Goal: Task Accomplishment & Management: Complete application form

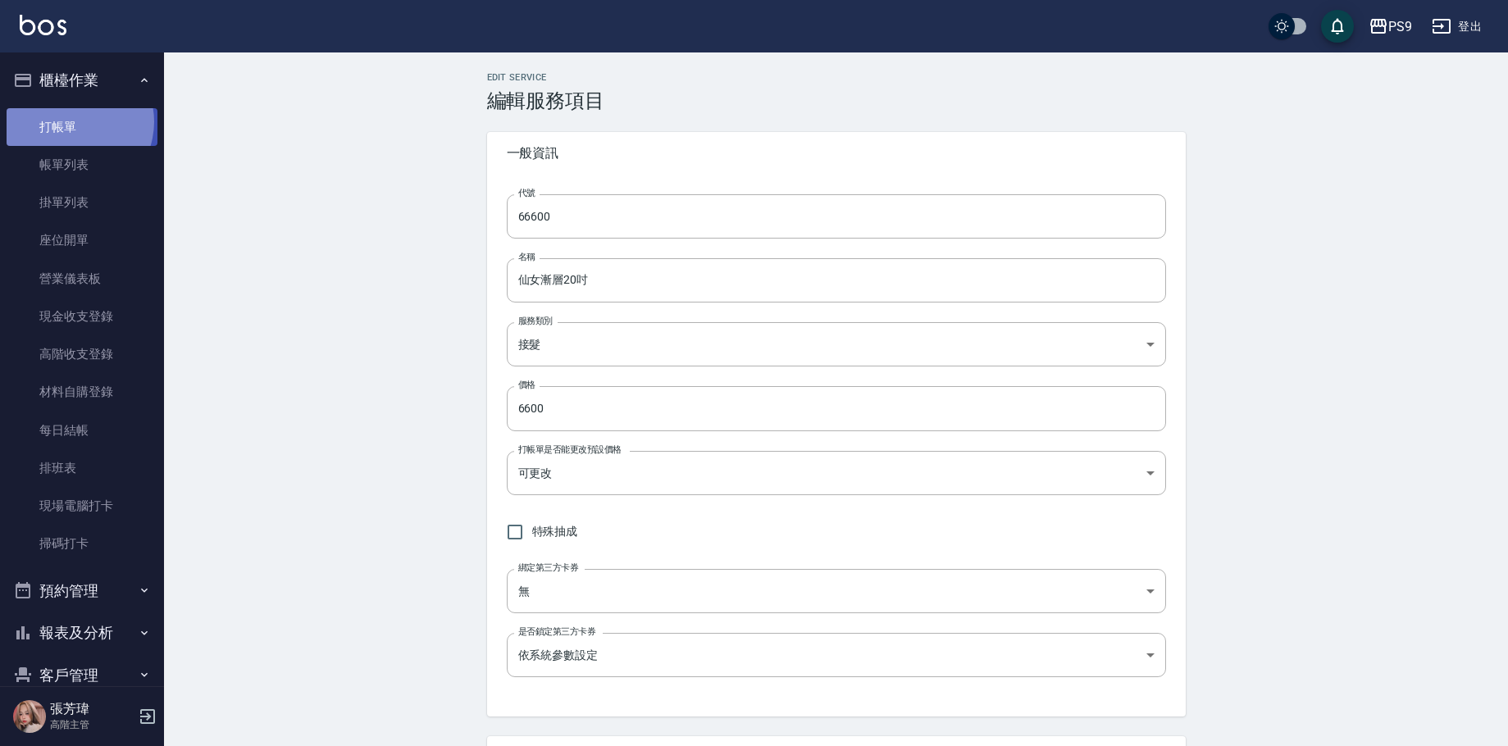
click at [71, 121] on link "打帳單" at bounding box center [82, 127] width 151 height 38
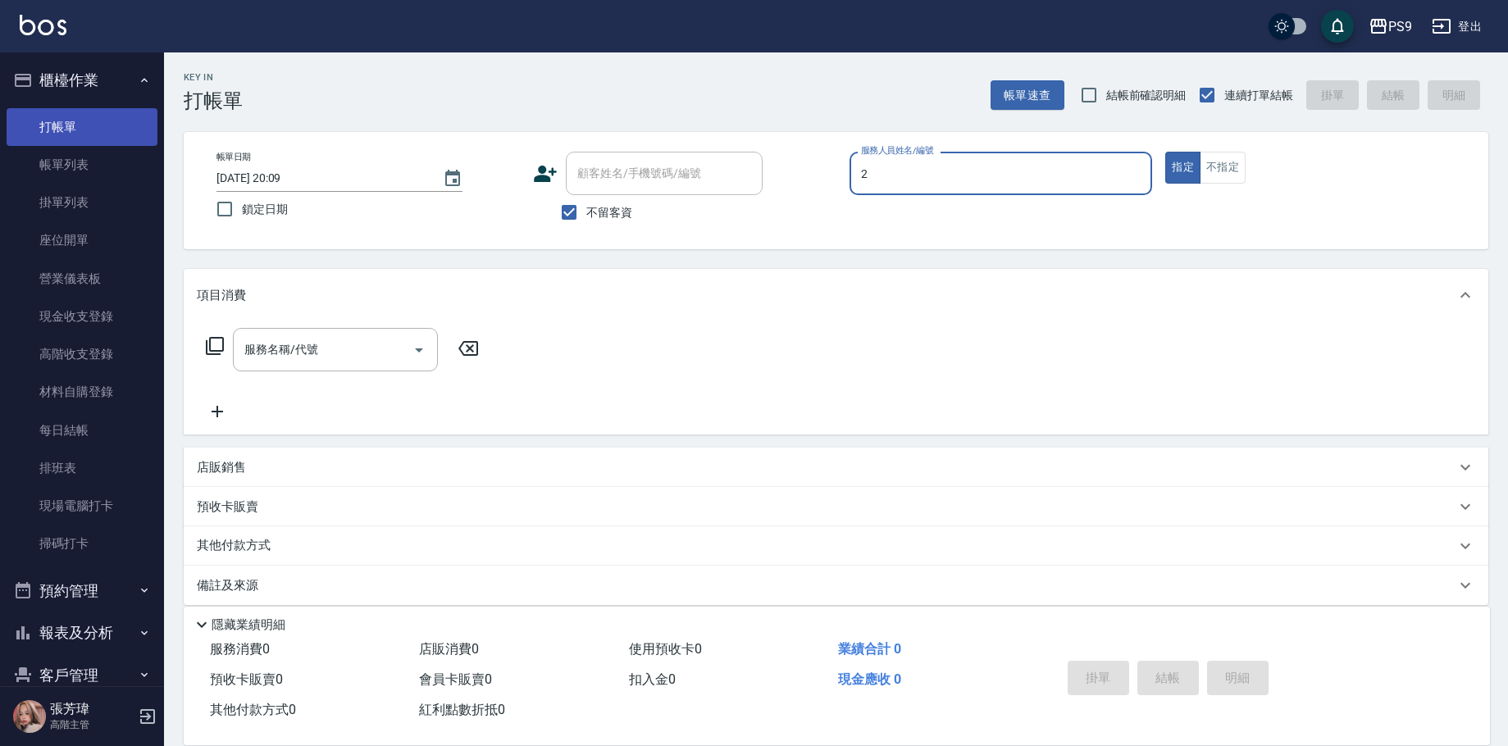
type input "SHELLY-2"
type button "true"
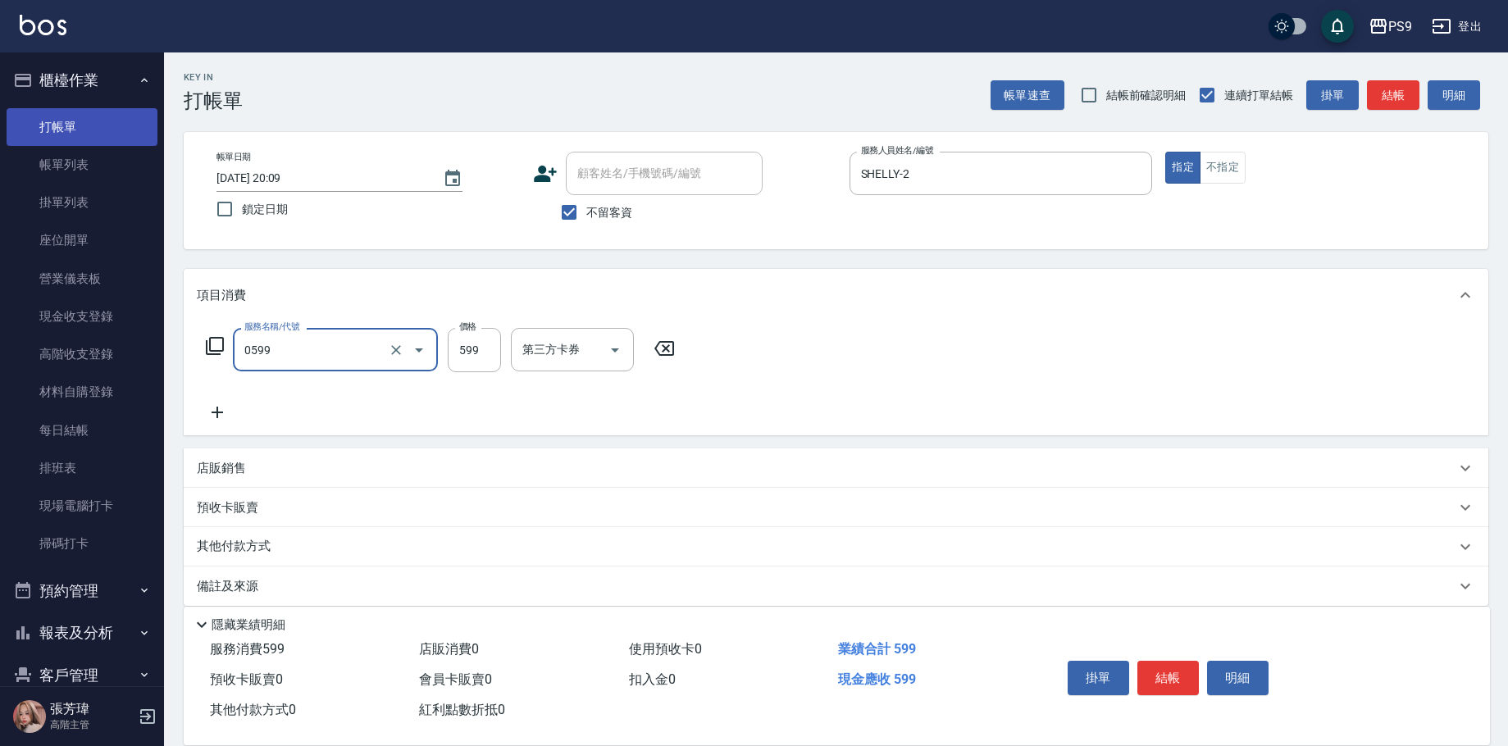
type input "[PERSON_NAME]599(0599)"
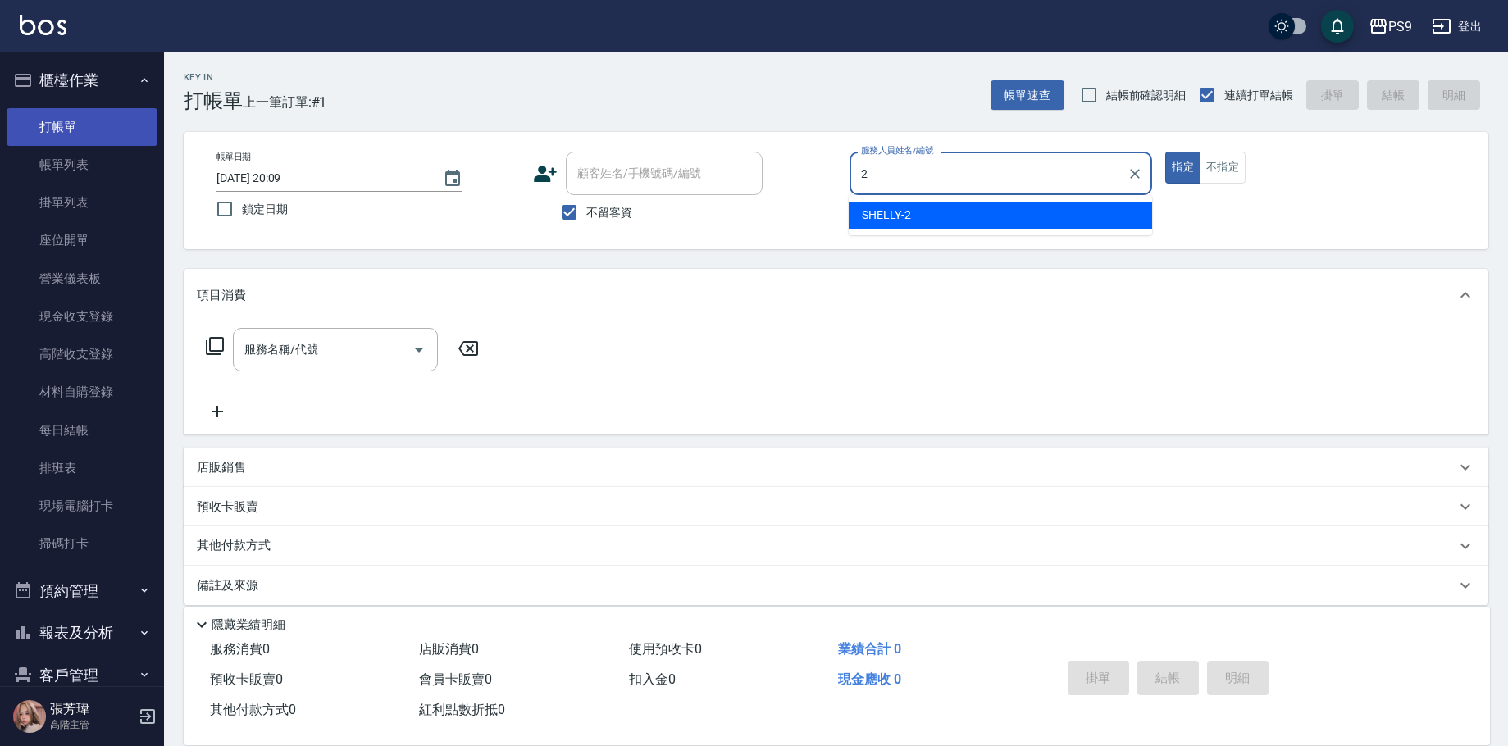
type input "SHELLY-2"
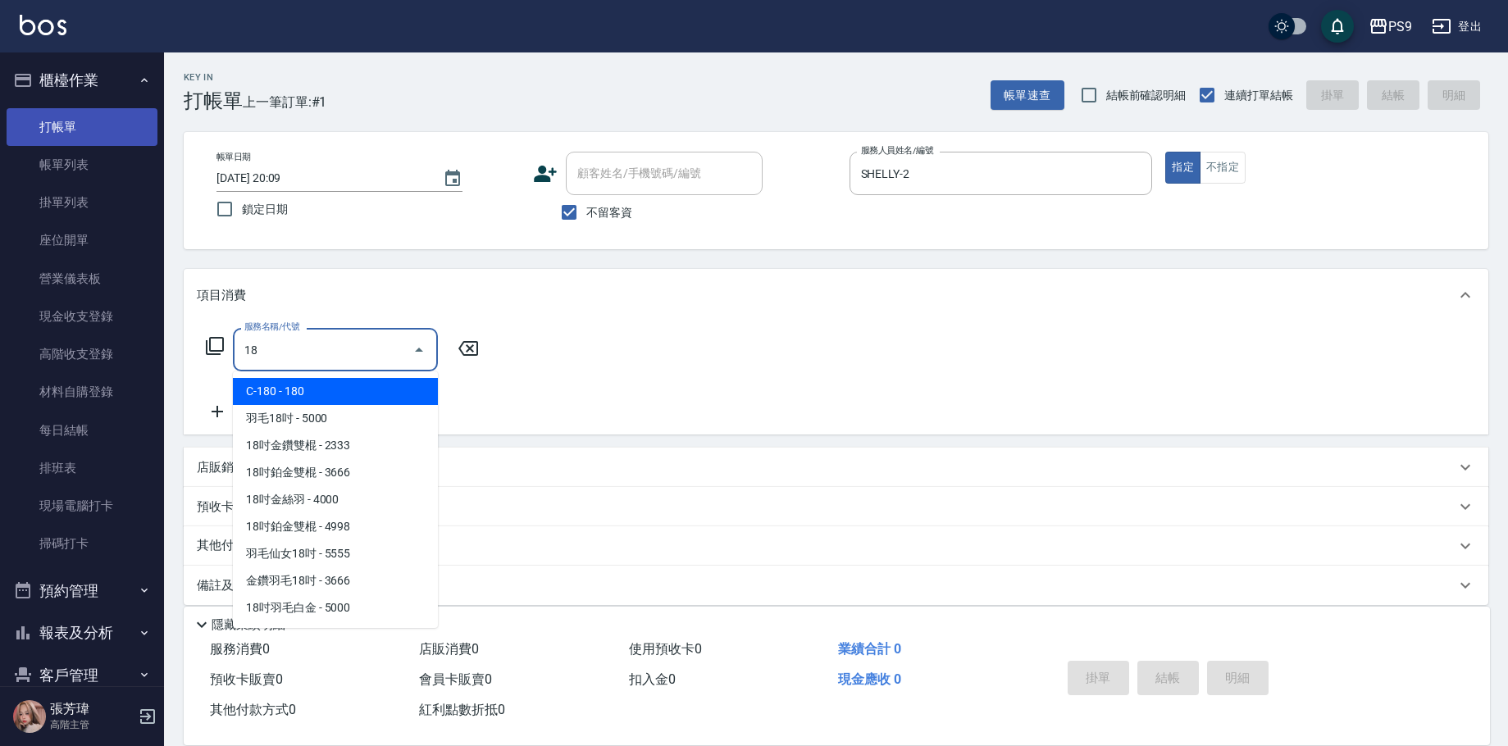
type input "C-180(302)"
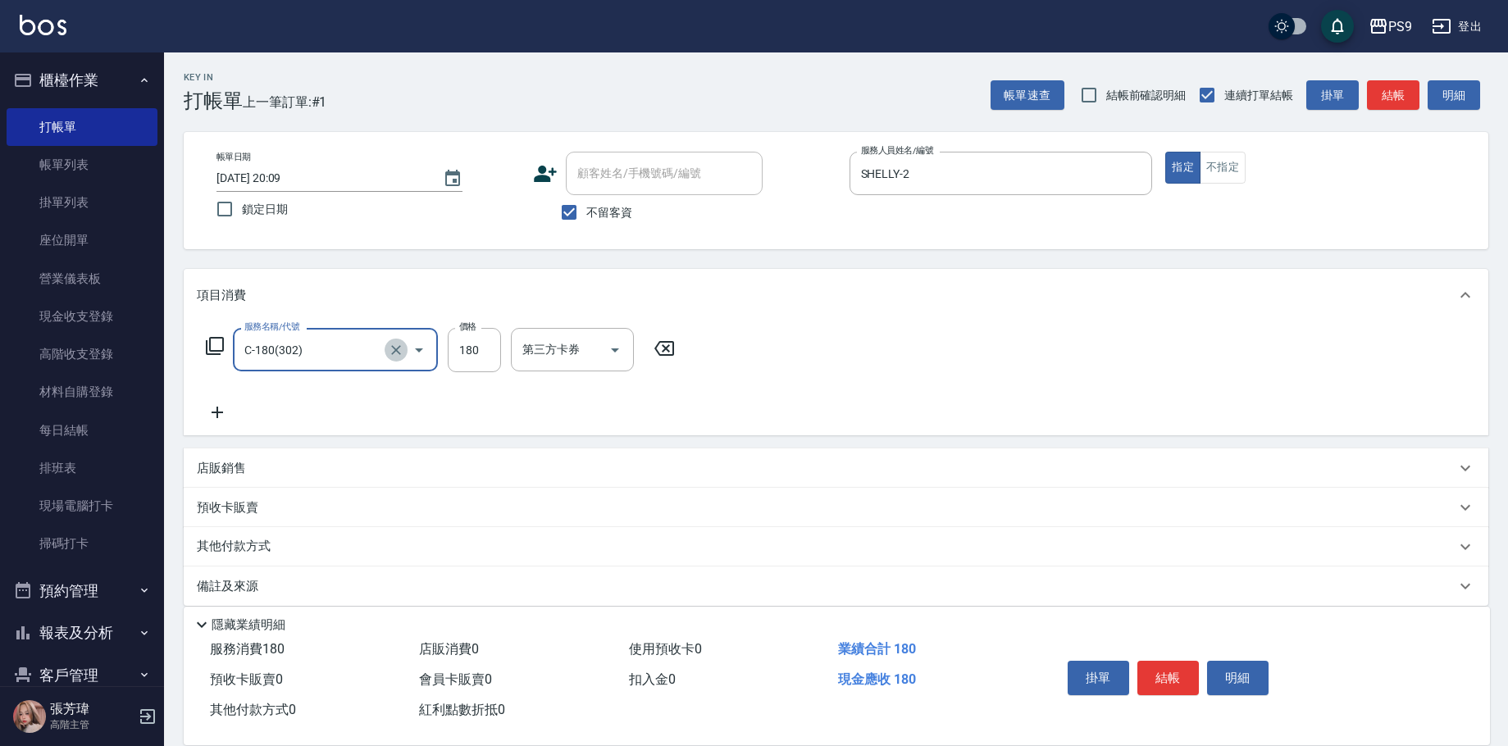
click at [397, 349] on icon "Clear" at bounding box center [396, 350] width 10 height 10
type input "18吋金鑽雙棍(62333)"
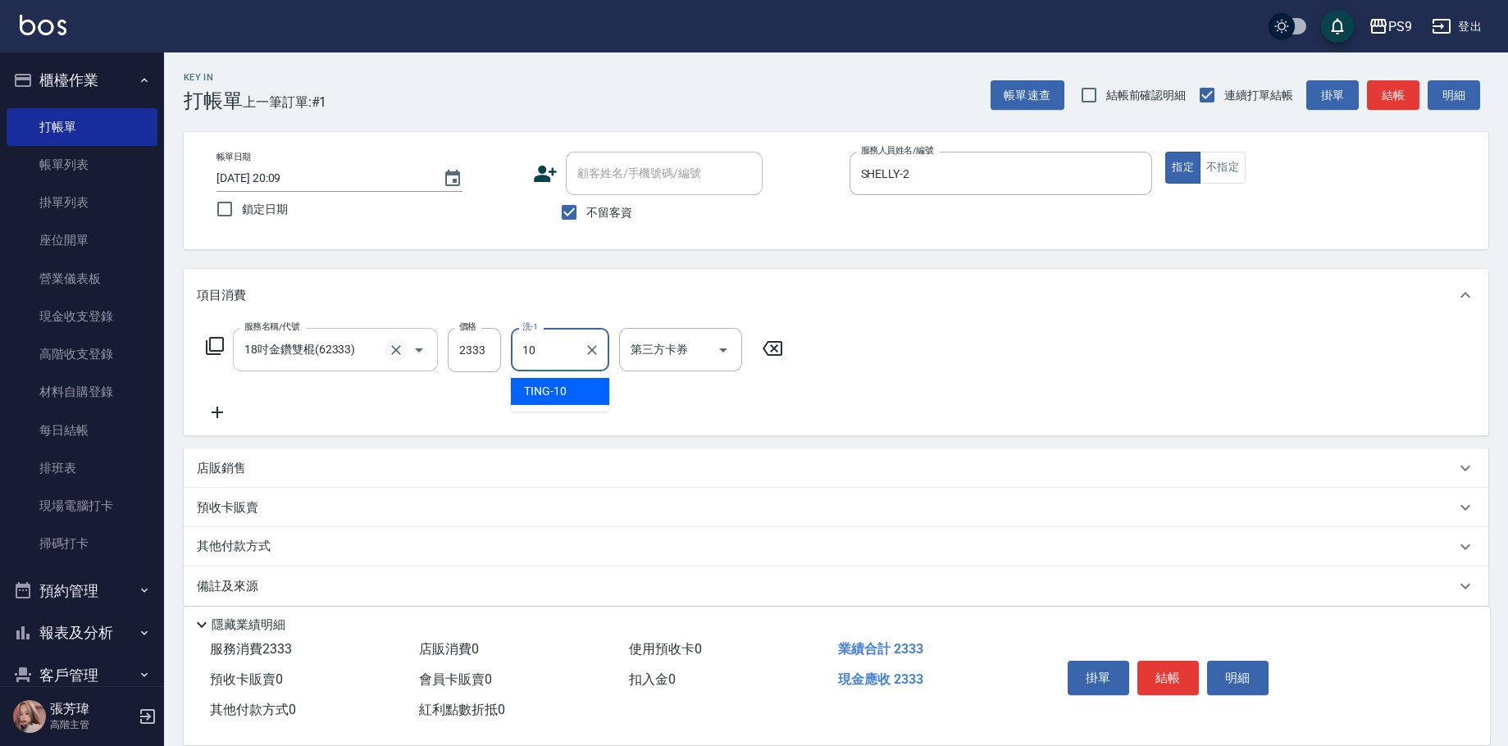
type input "TING-10"
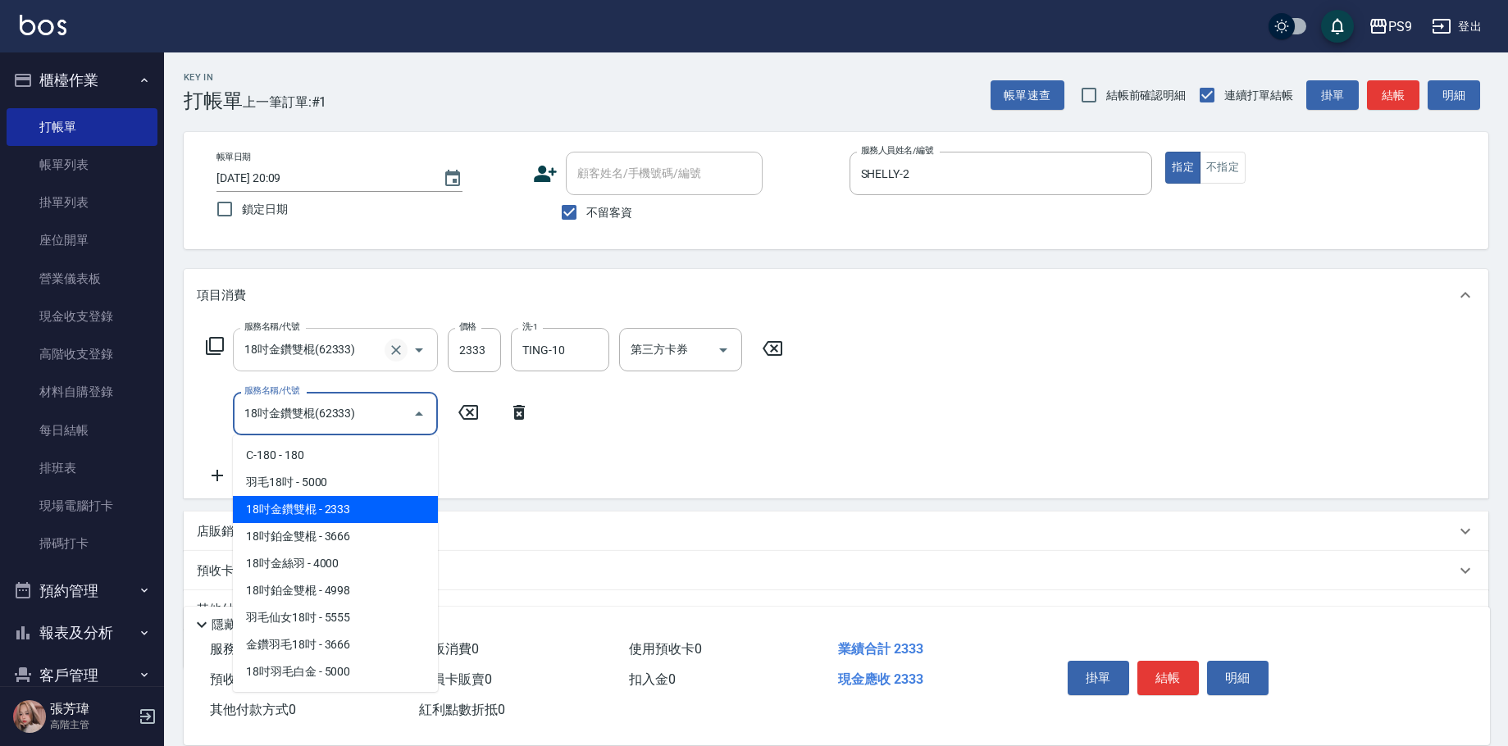
type input "18吋金鑽雙棍(62333)"
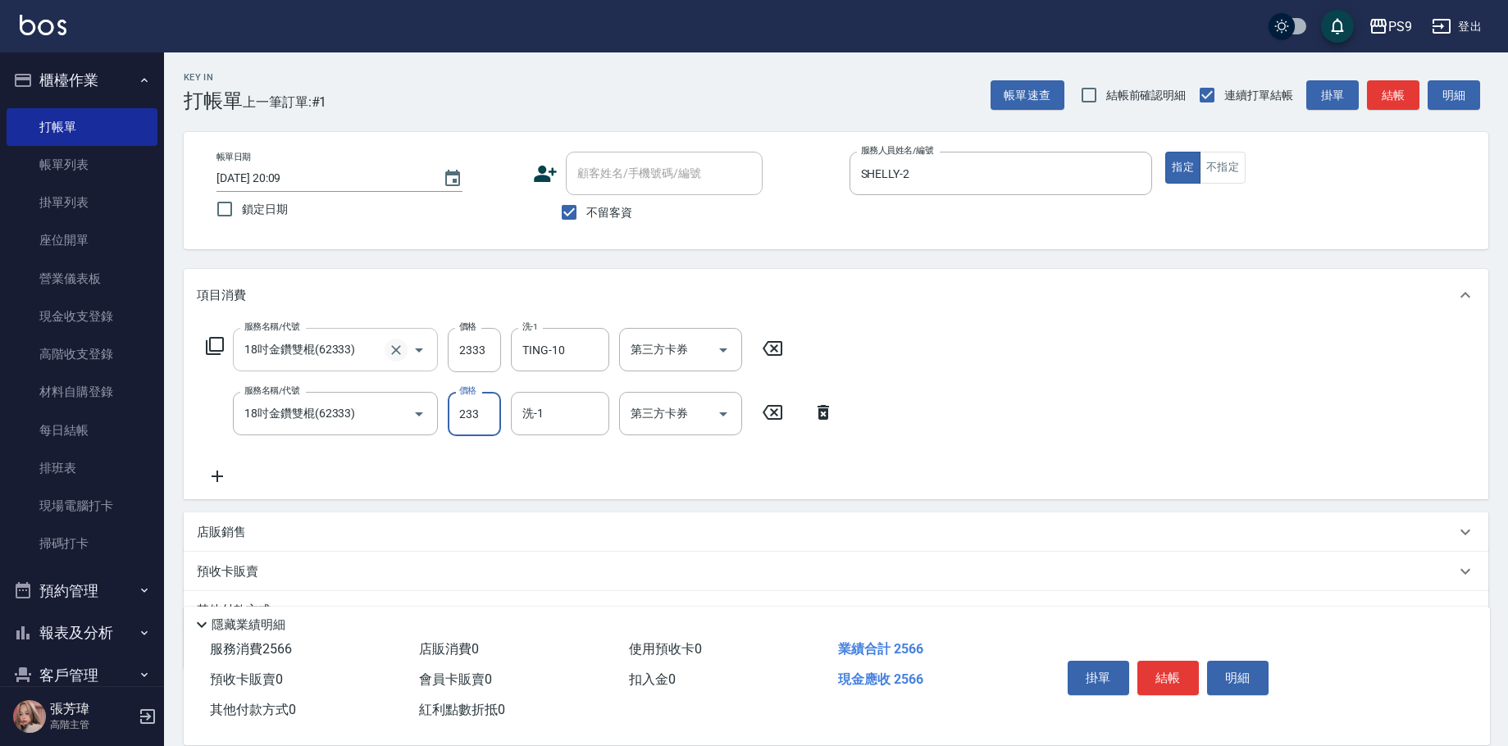
type input "2333"
type input "TING-10"
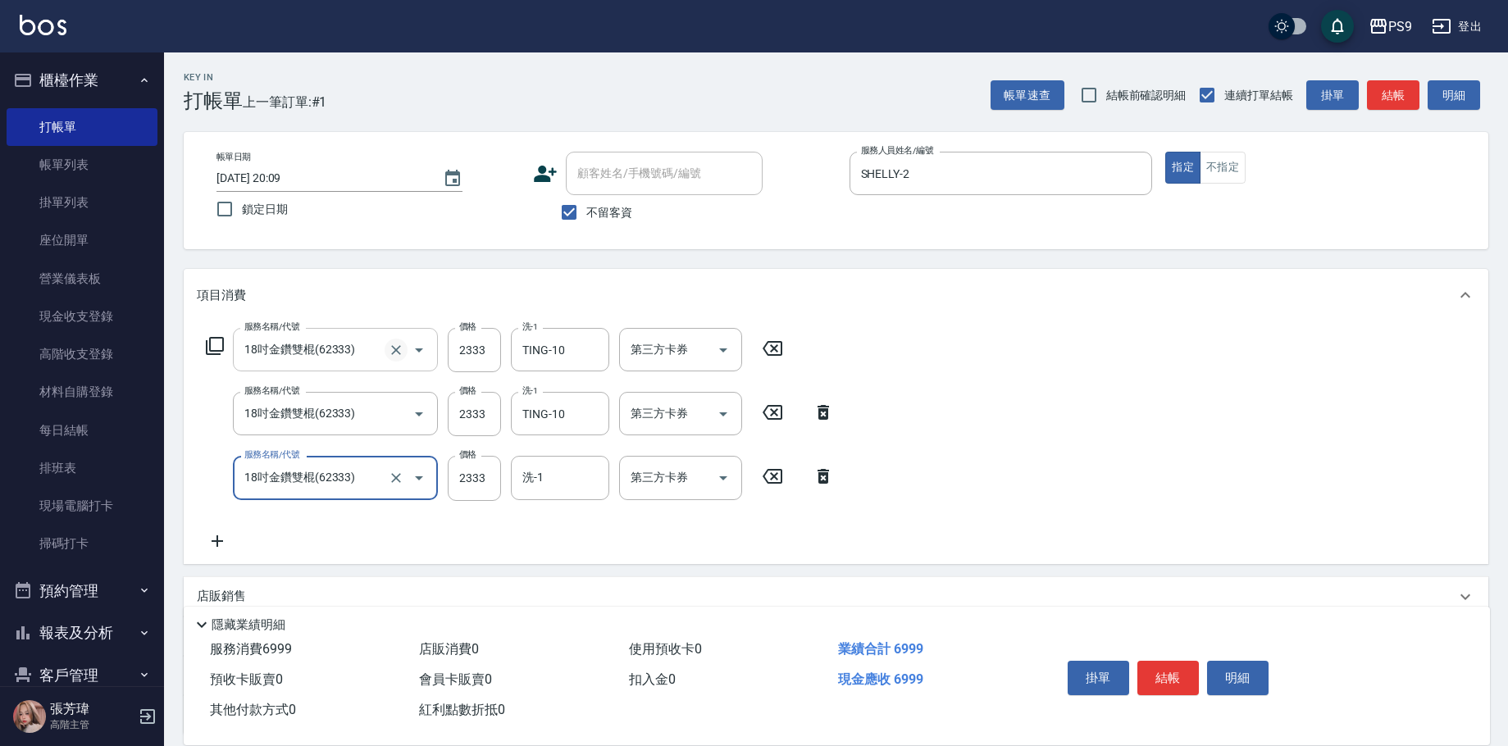
type input "18吋金鑽雙棍(62333)"
type input "TING-10"
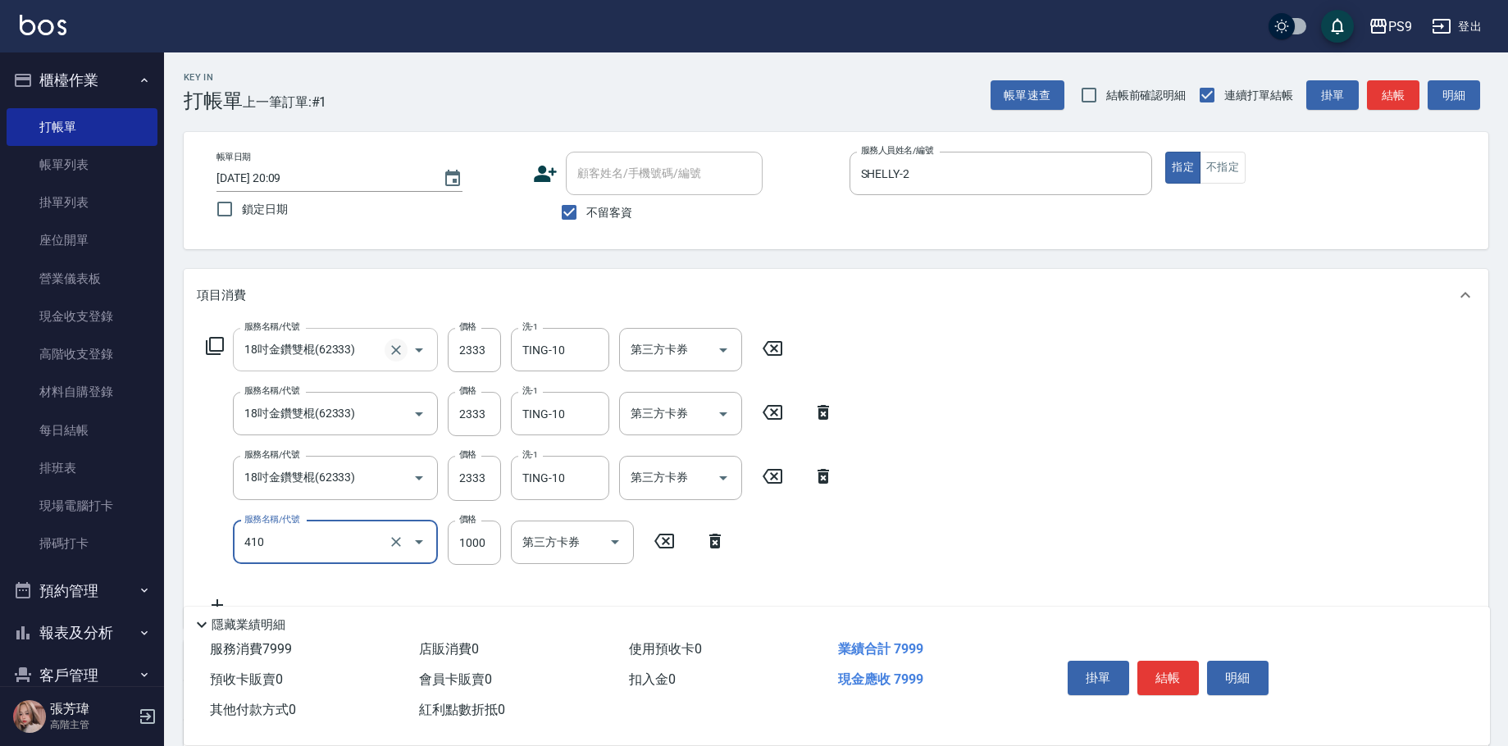
type input "鏡面護髮(燙染)(410)"
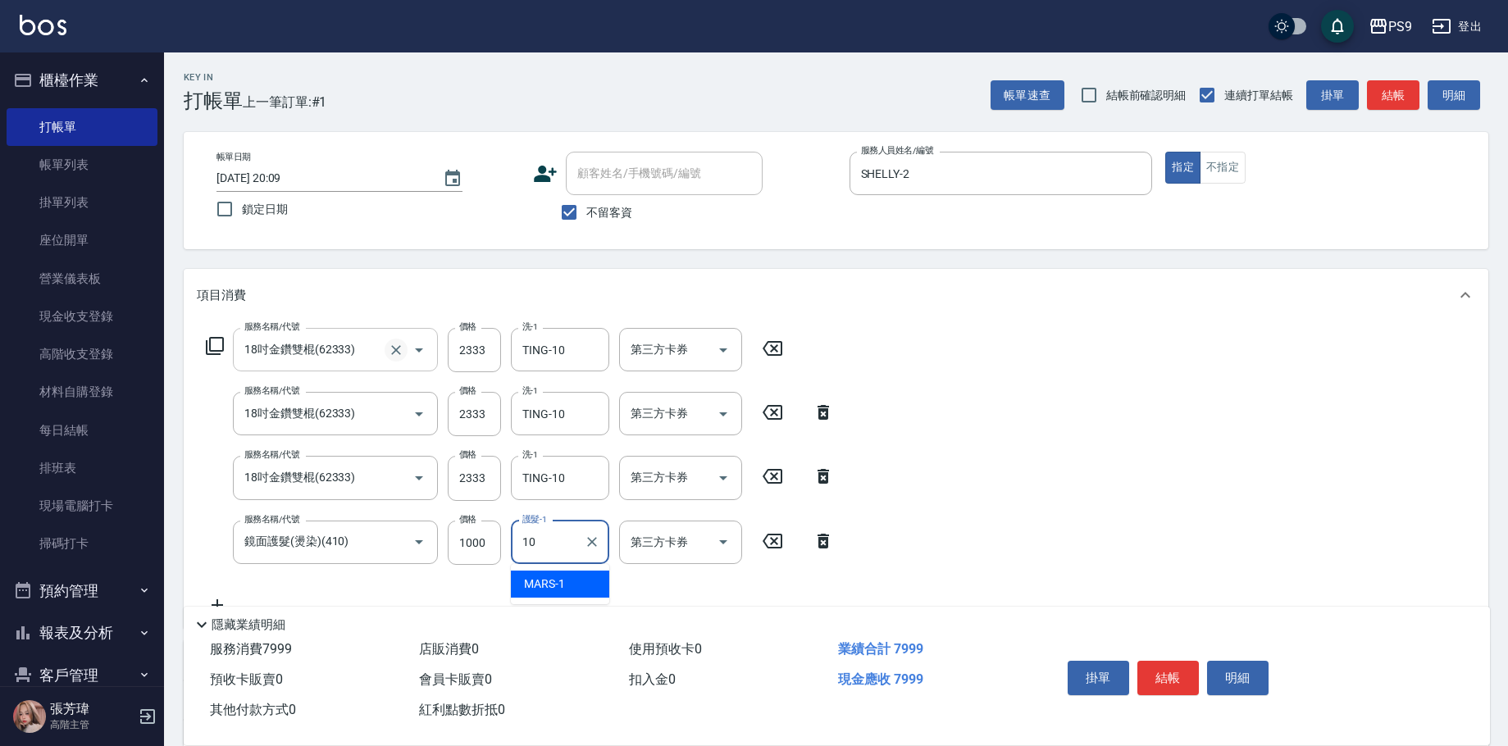
type input "TING-10"
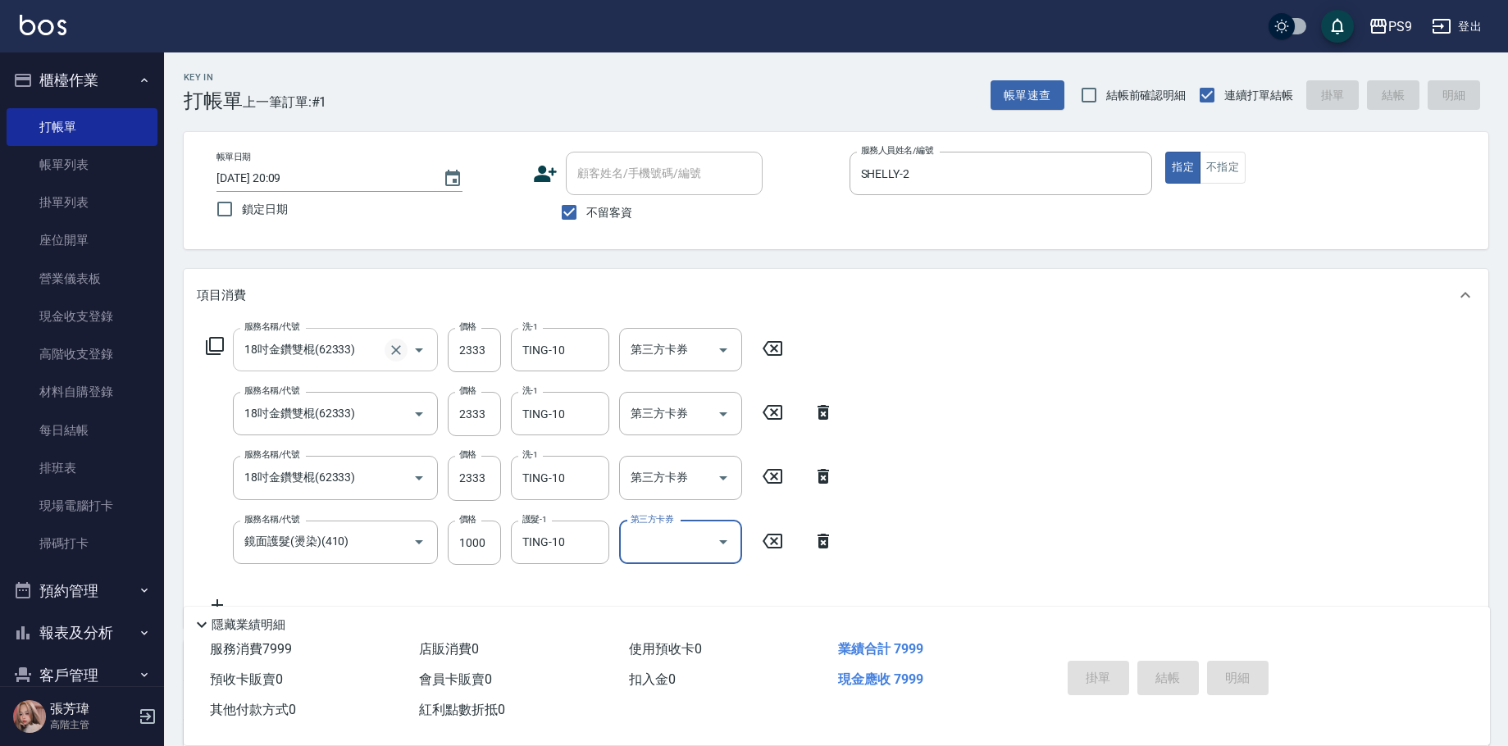
type input "[DATE] 20:10"
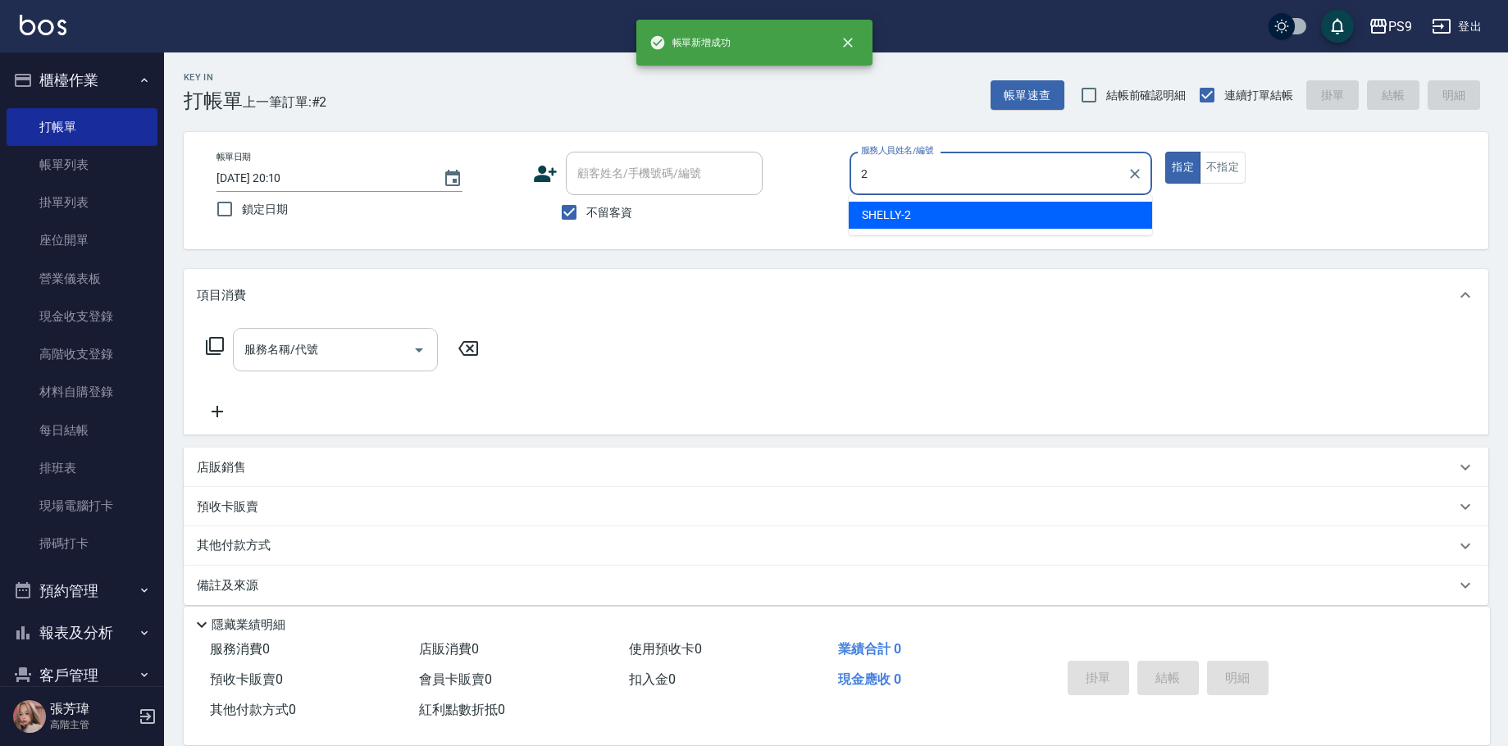
type input "SHELLY-2"
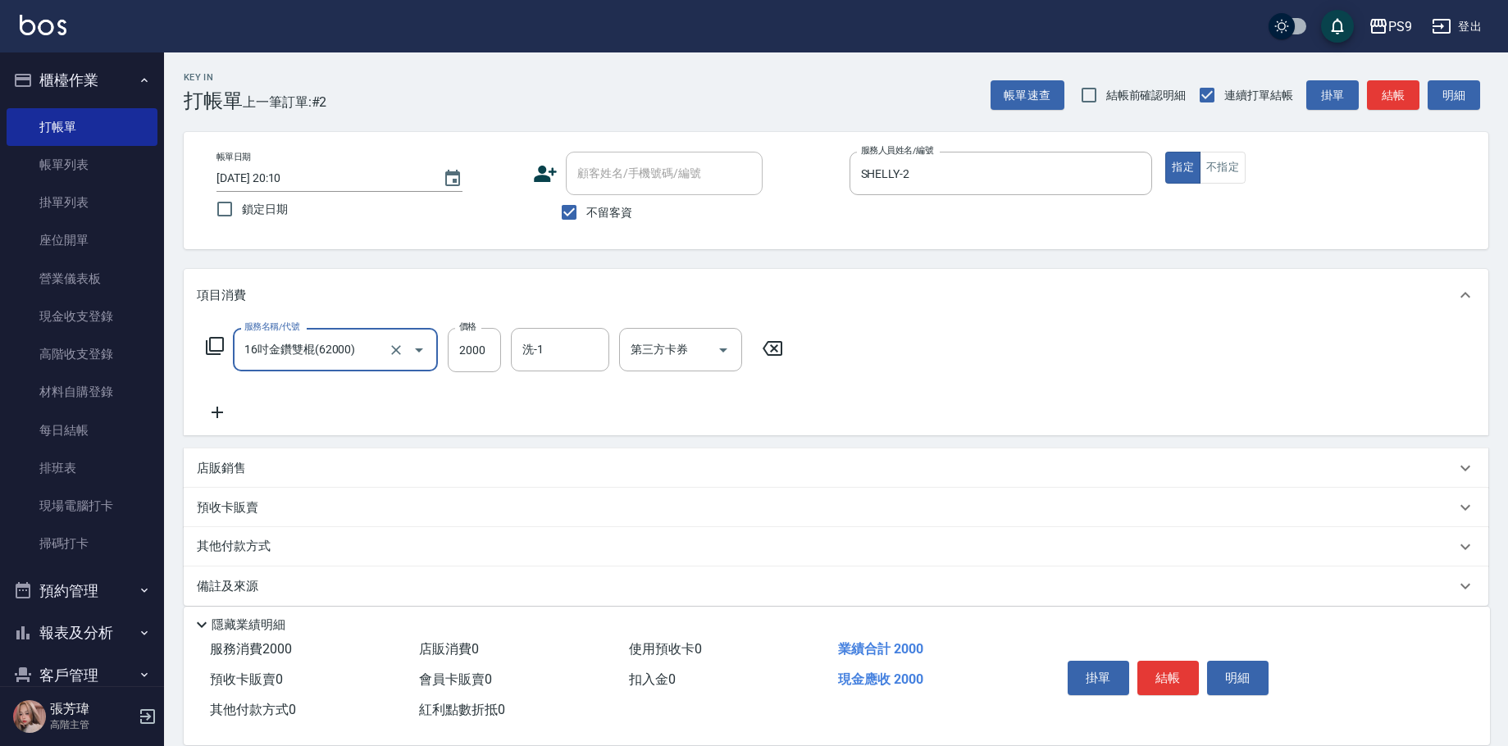
type input "16吋金鑽雙棍(62000)"
type input "TING-10"
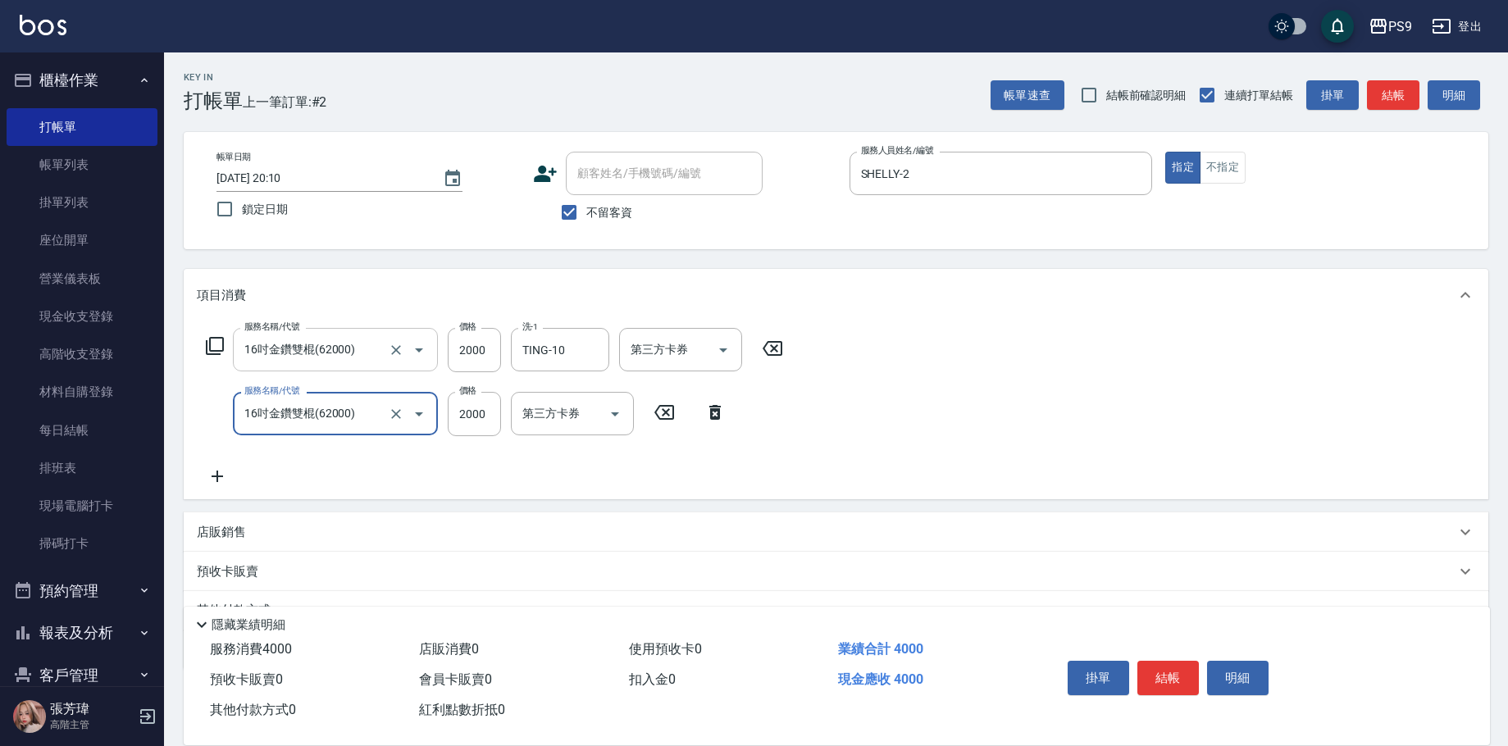
type input "16吋金鑽雙棍(62000)"
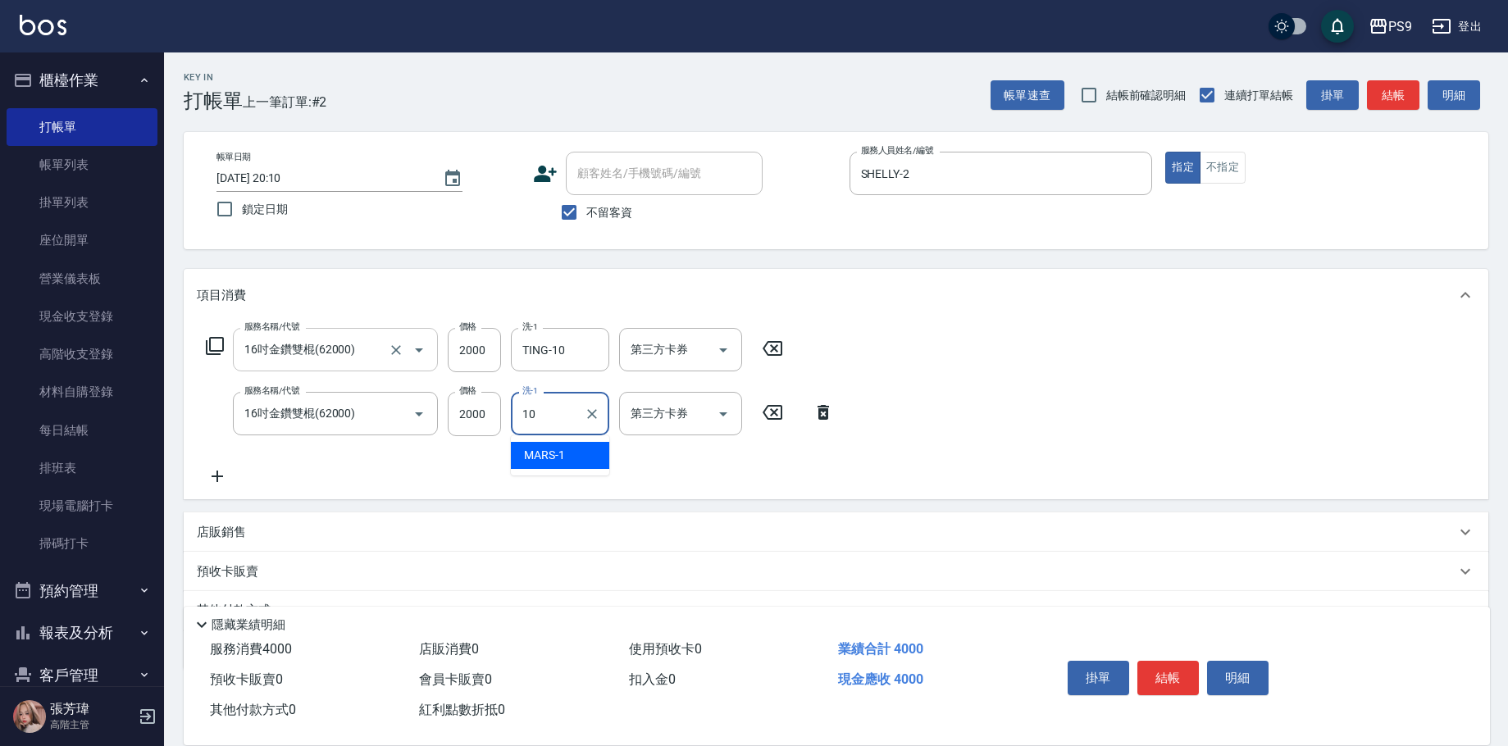
type input "TING-10"
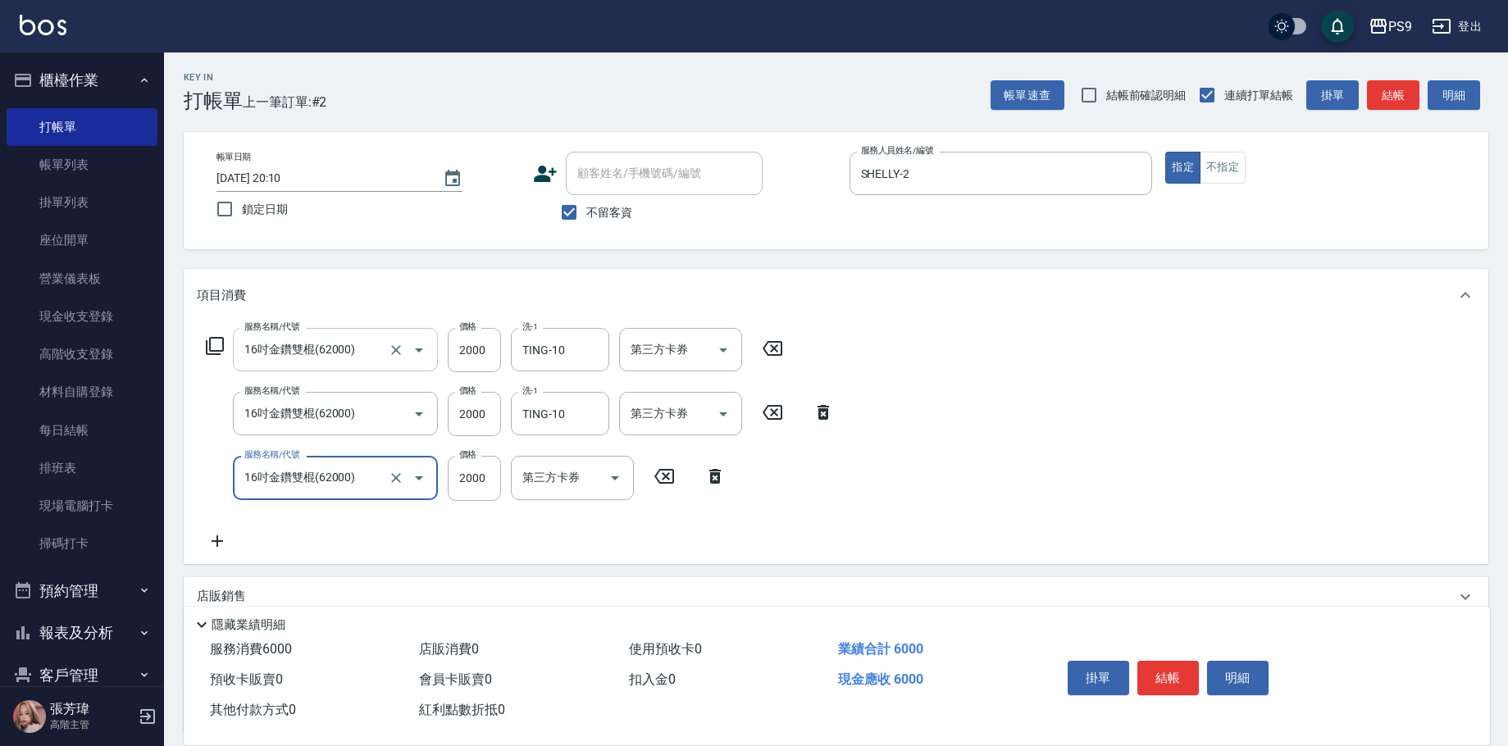
type input "16吋金鑽雙棍(62000)"
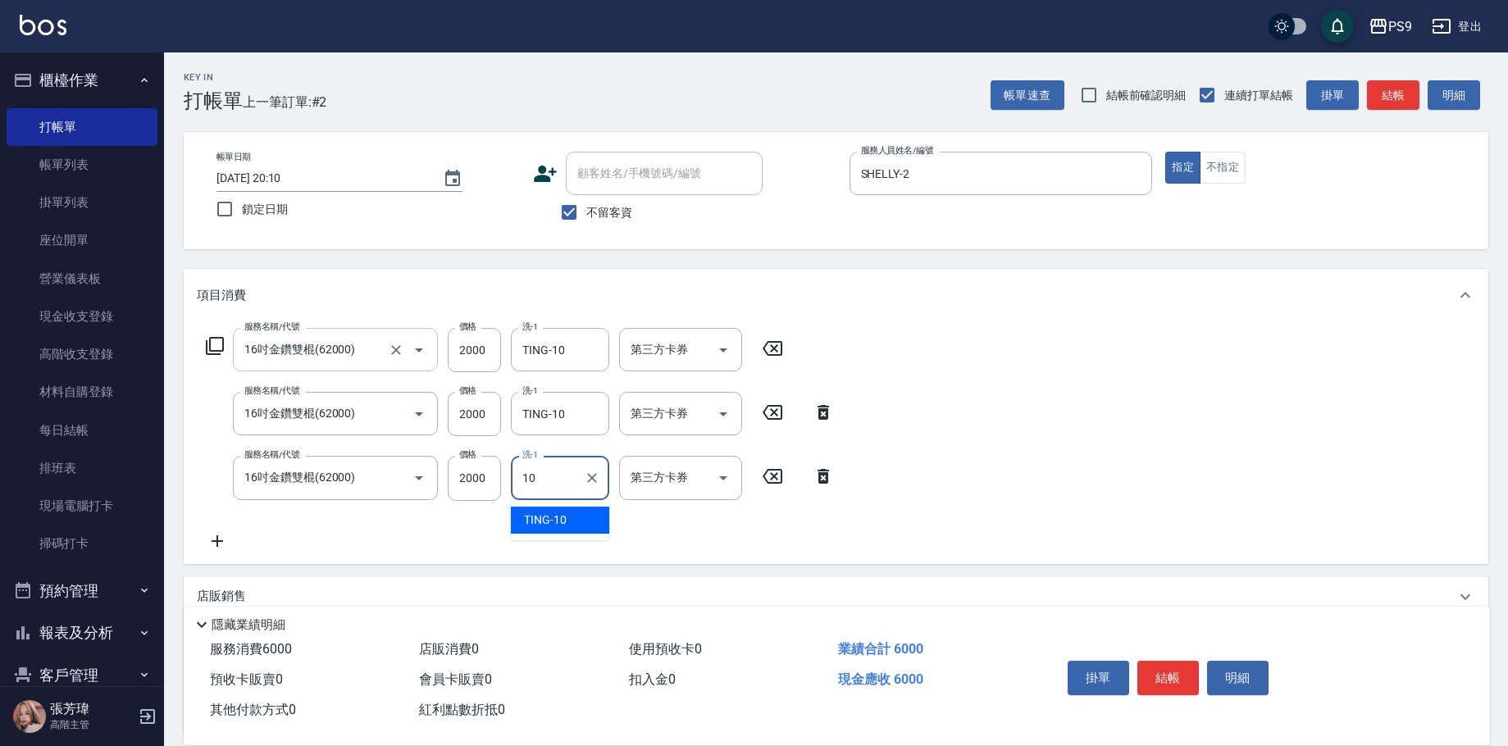
type input "TING-10"
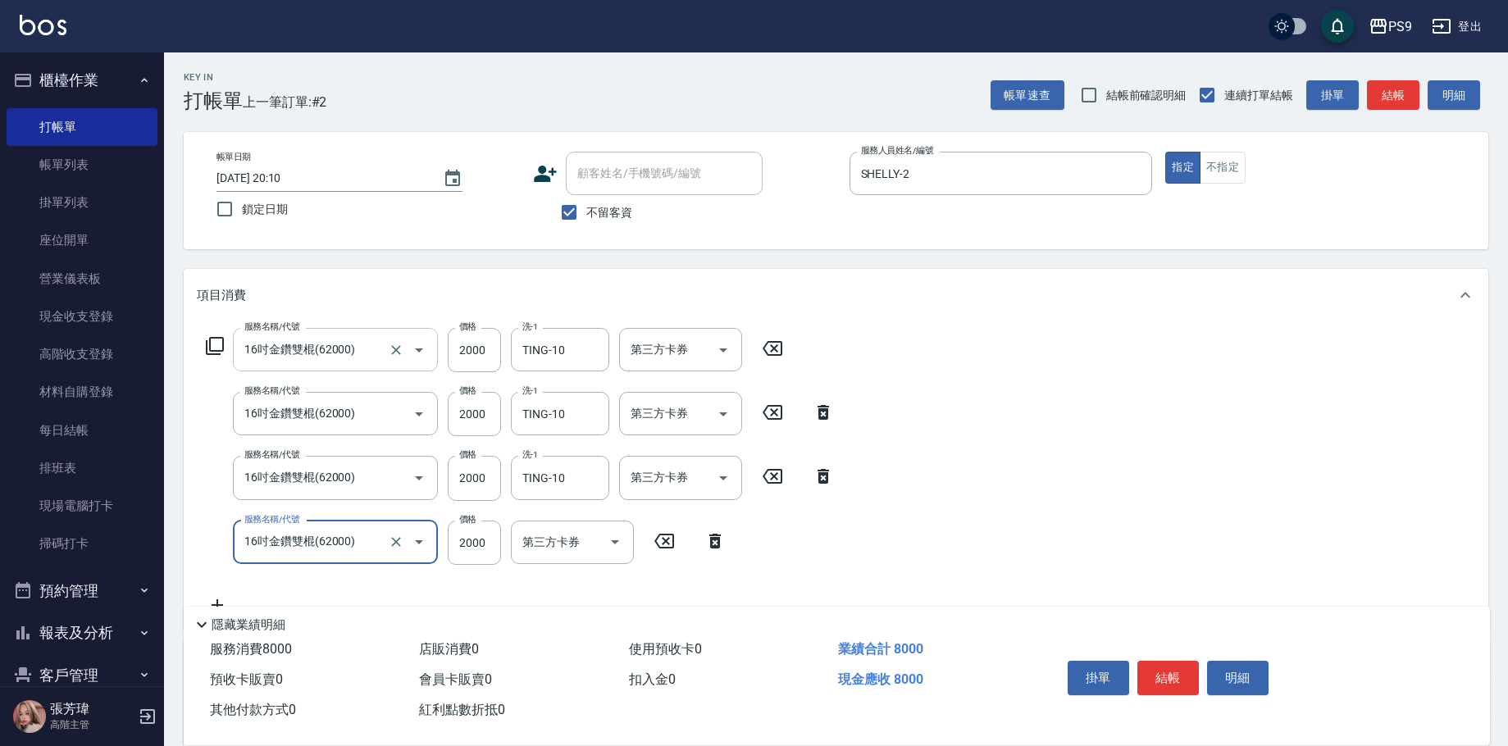
type input "16吋金鑽雙棍(62000)"
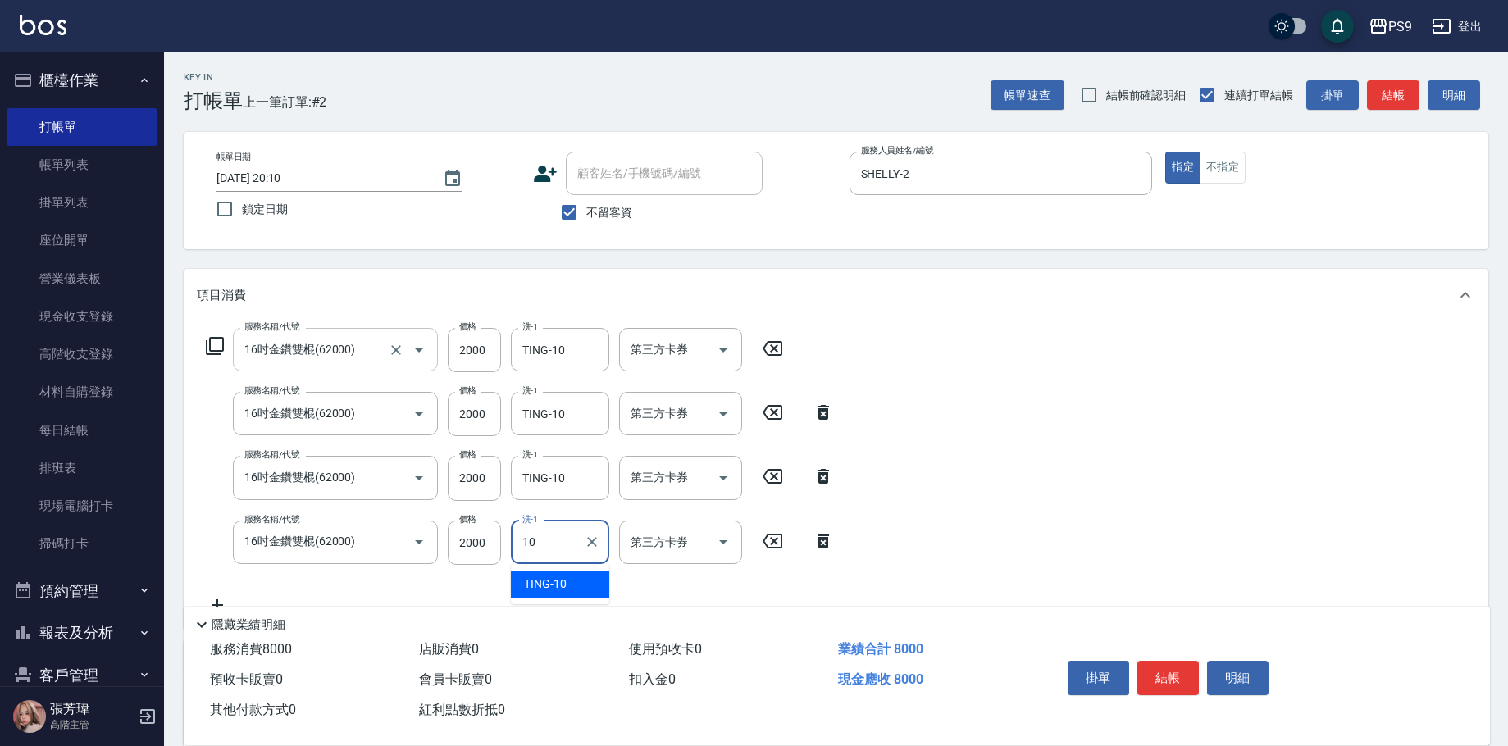
type input "TING-10"
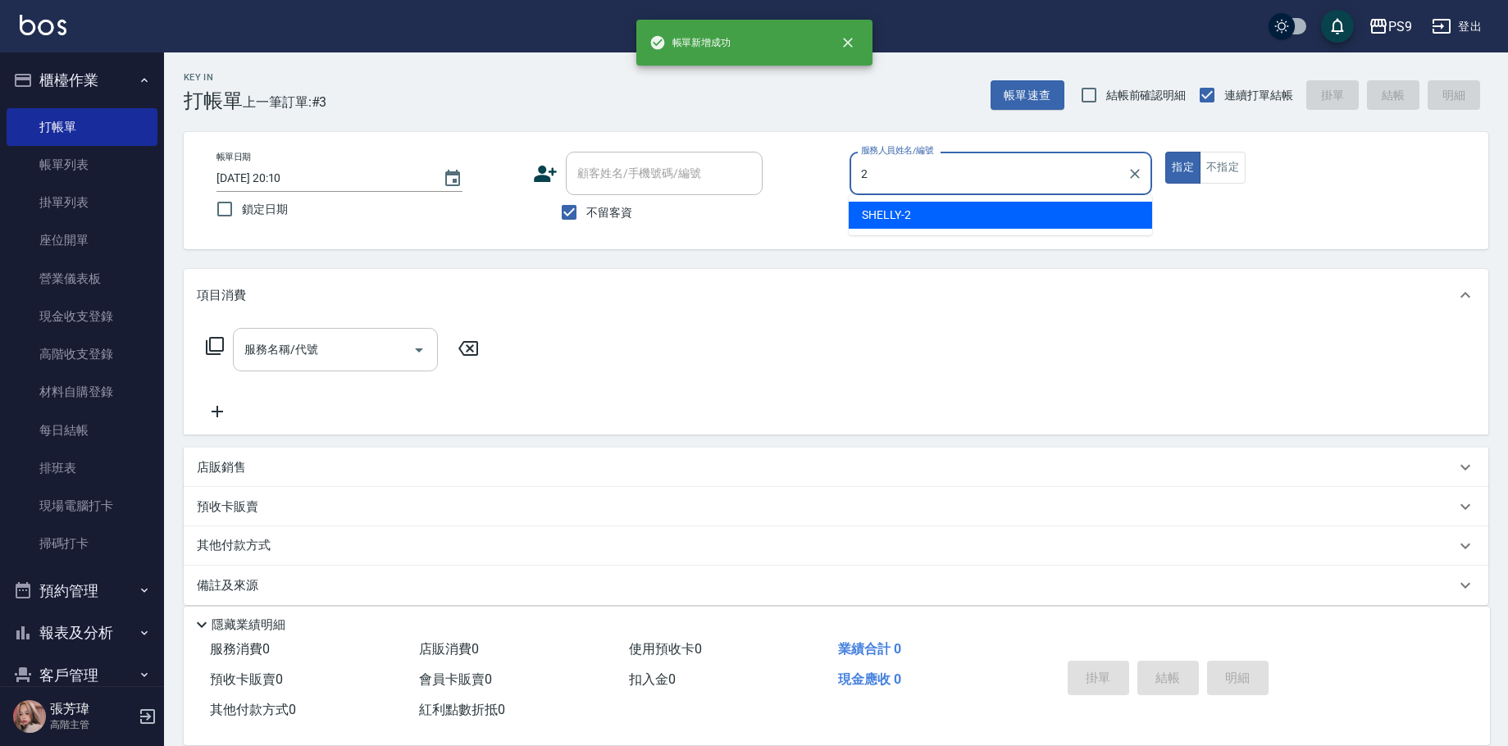
type input "SHELLY-2"
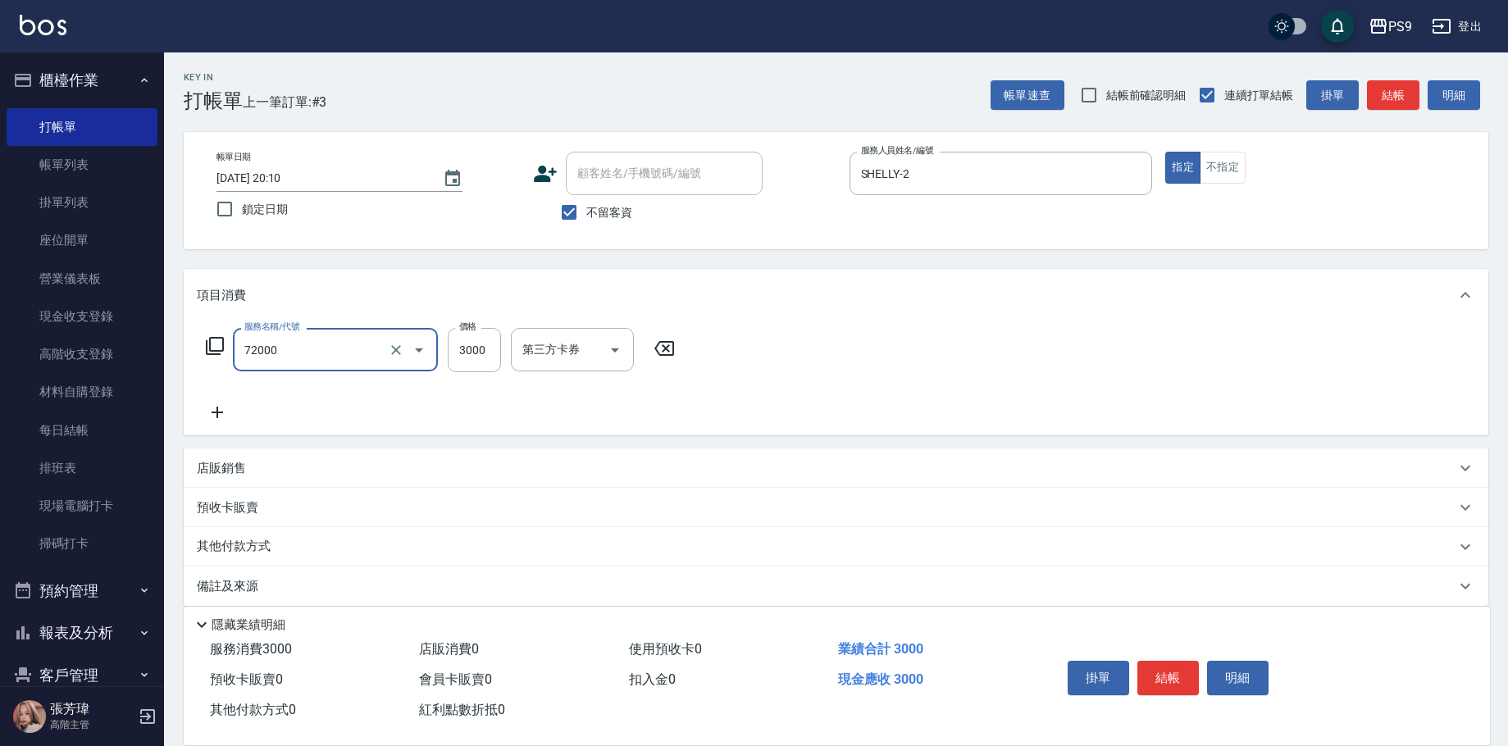
type input "接髮重整(72000)"
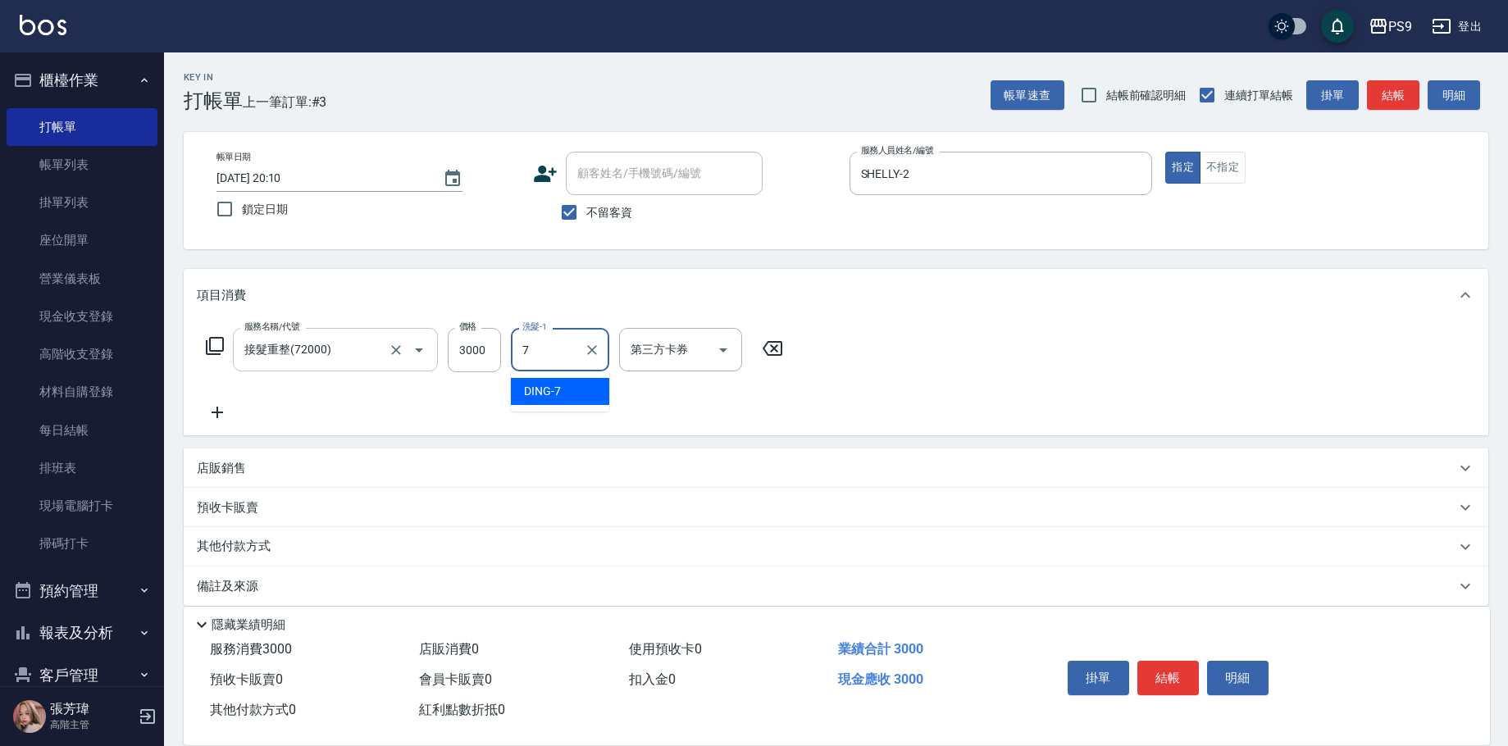
type input "DING-7"
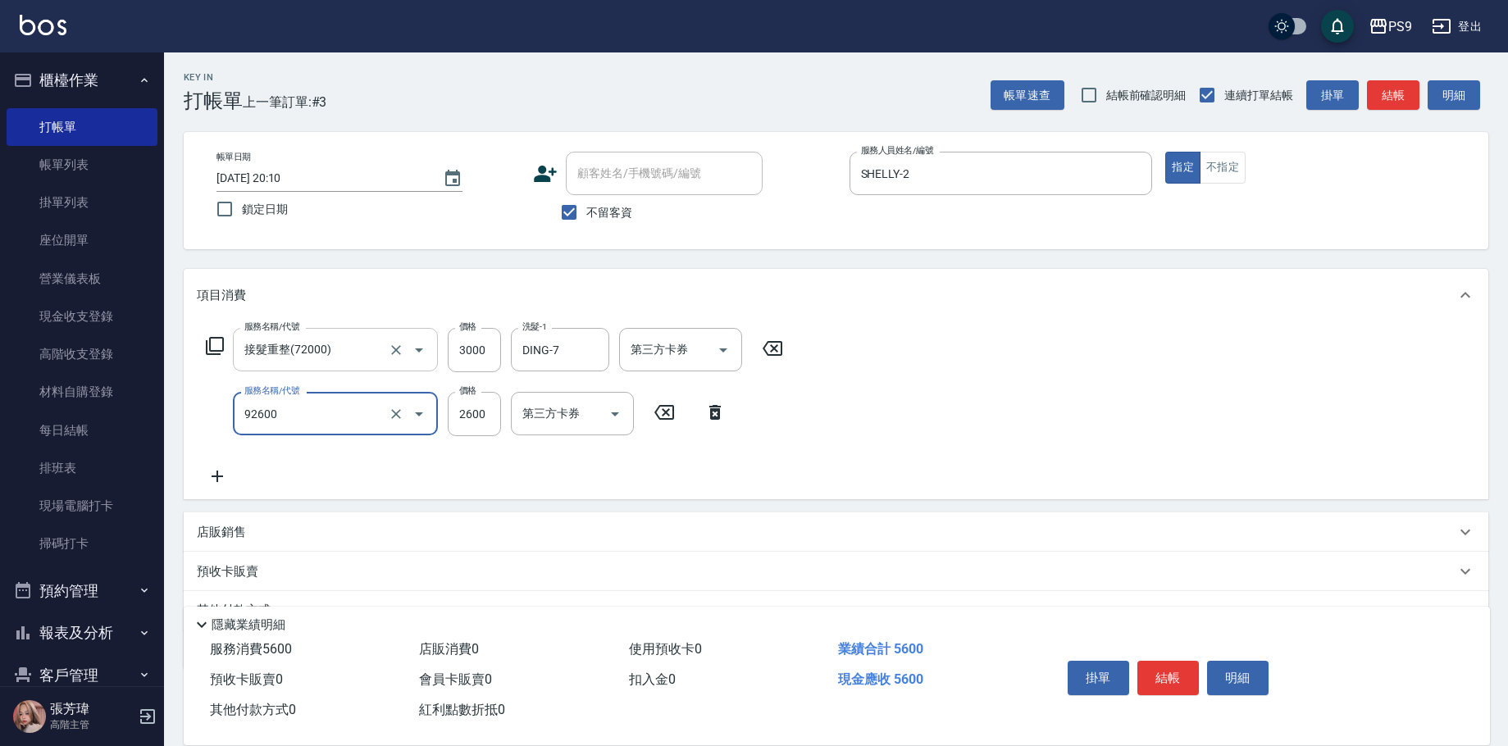
type input "過年-染A(92600)"
click at [476, 405] on input "25000" at bounding box center [474, 414] width 53 height 44
type input "2500"
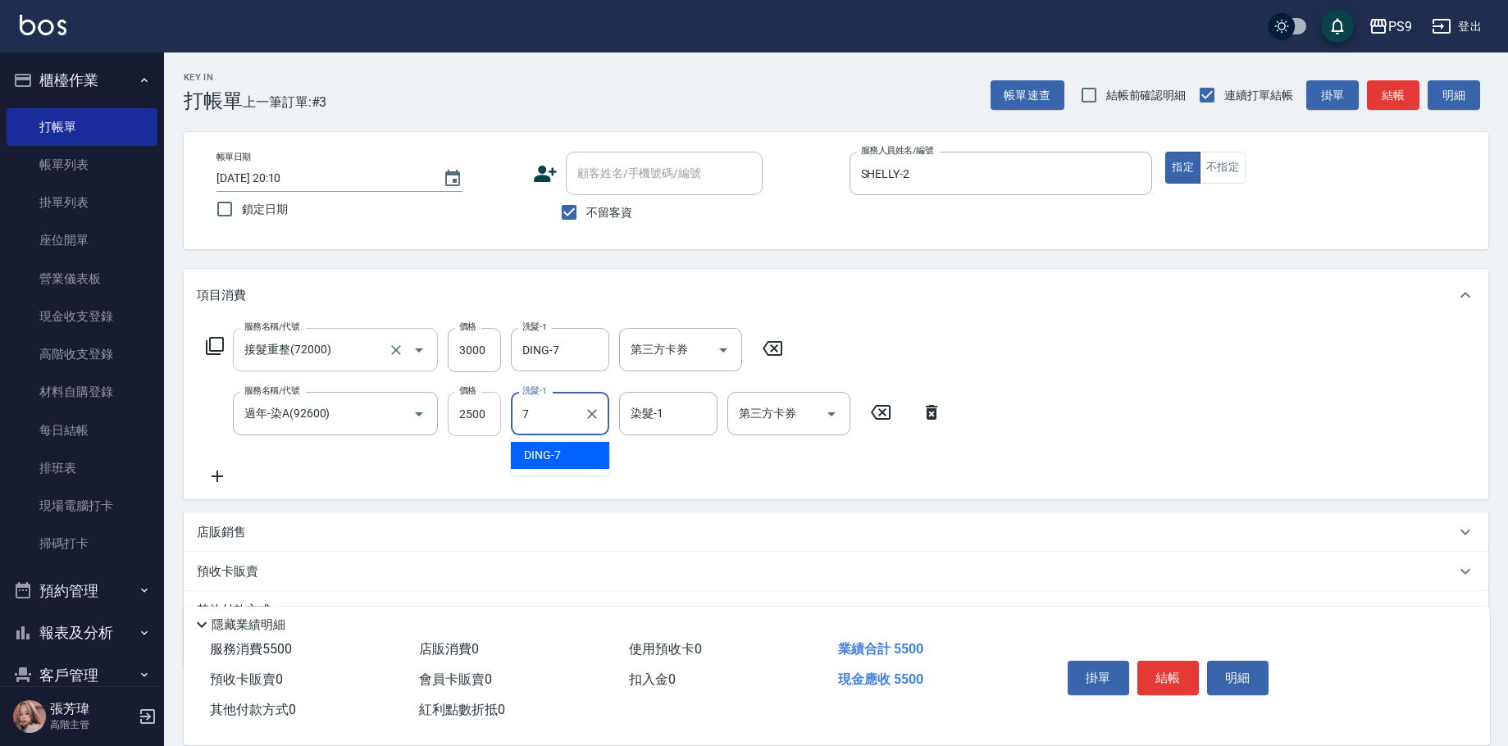
type input "DING-7"
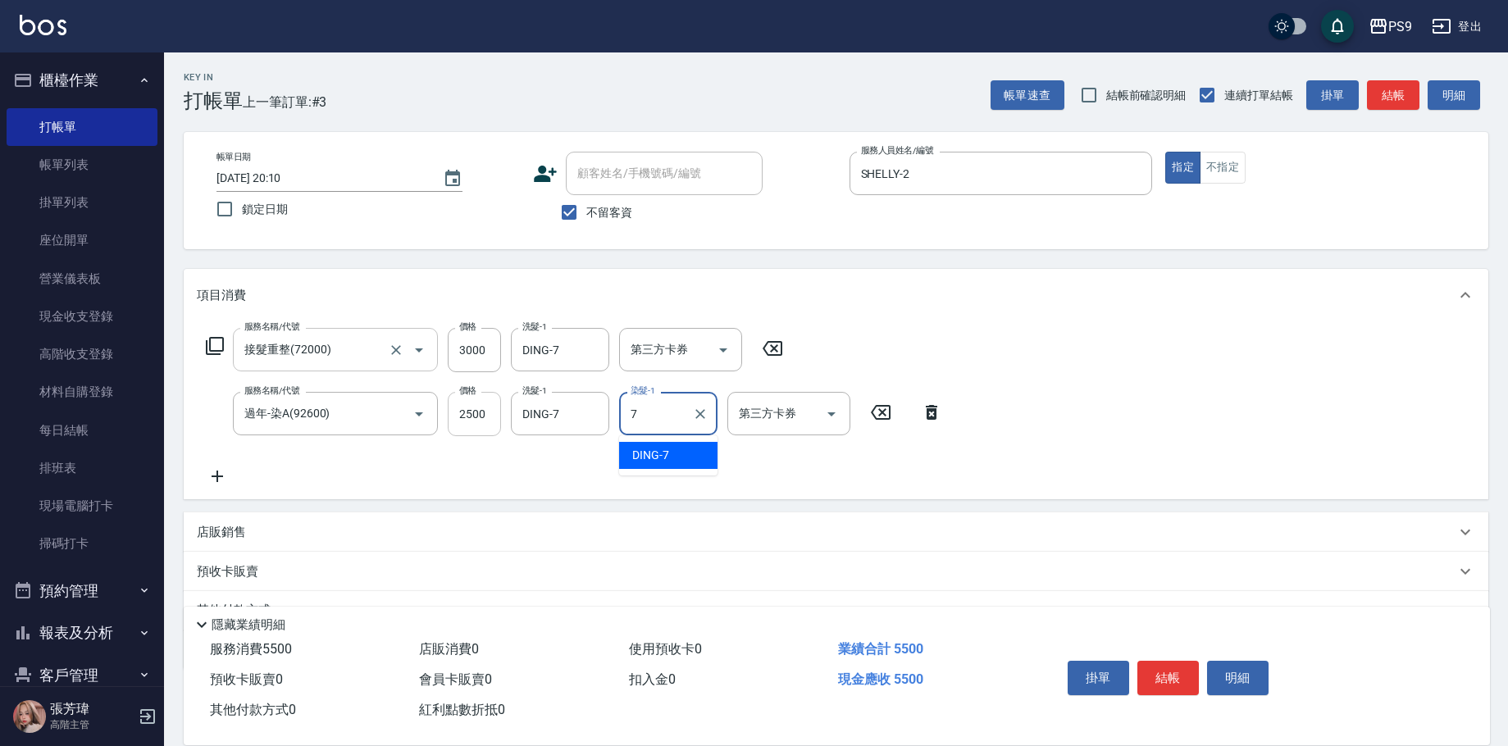
type input "DING-7"
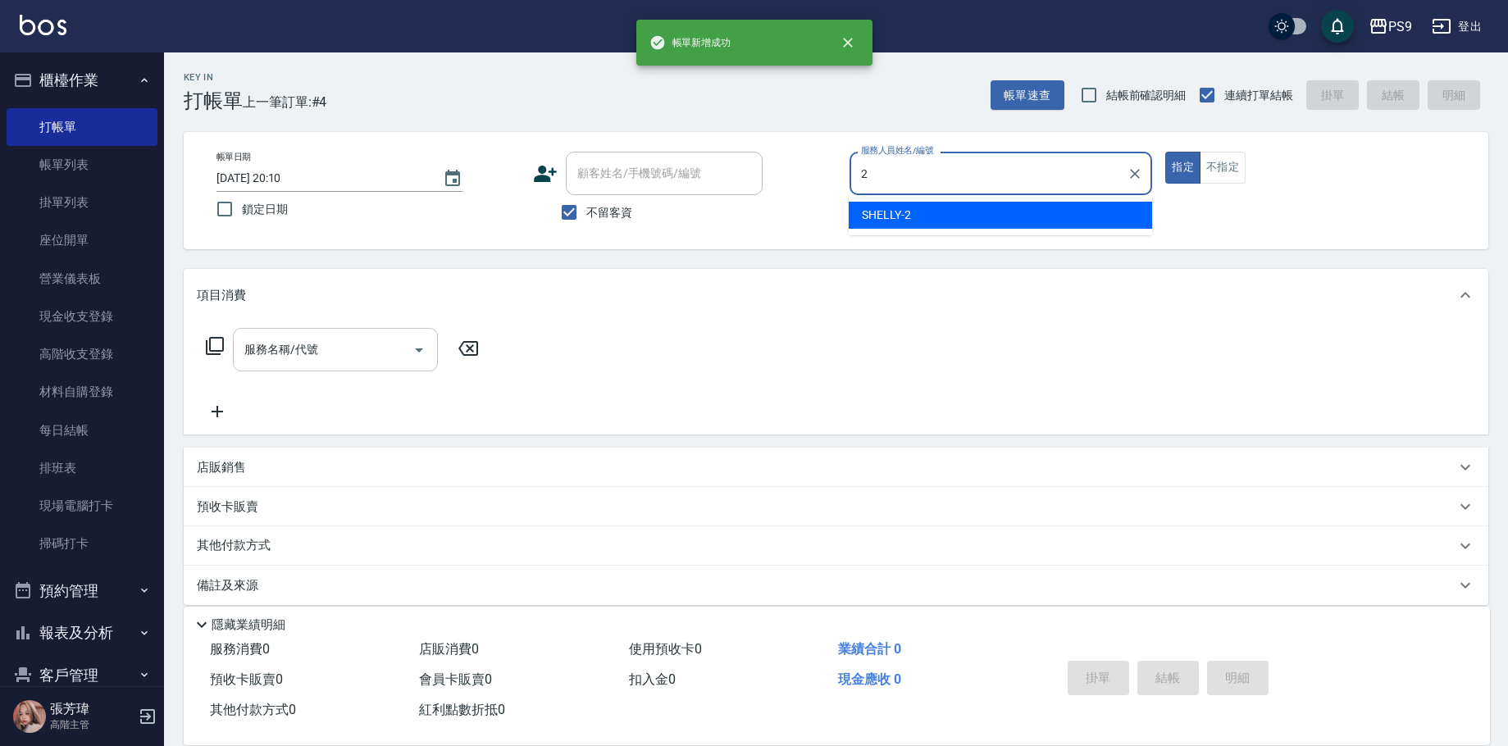
type input "SHELLY-2"
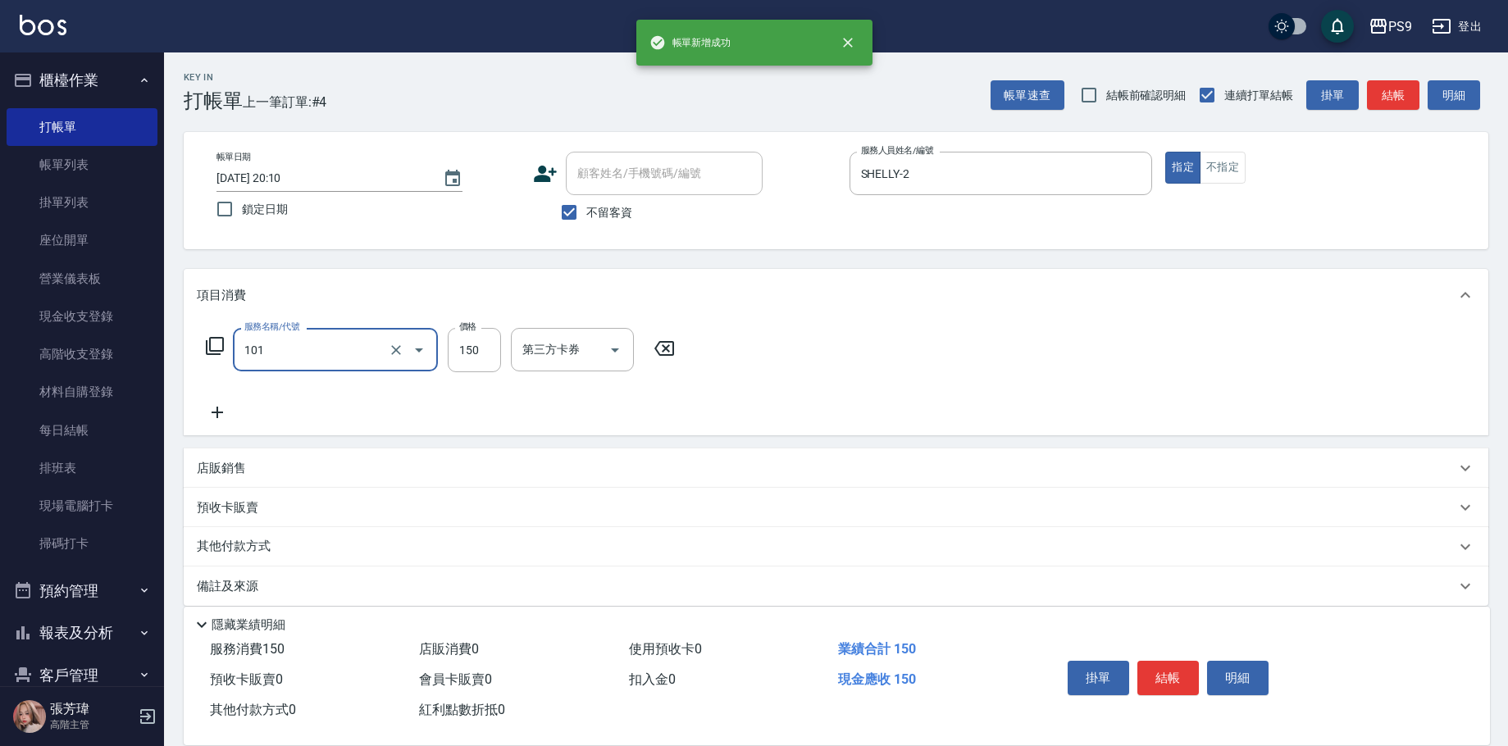
type input "洗髮(101)"
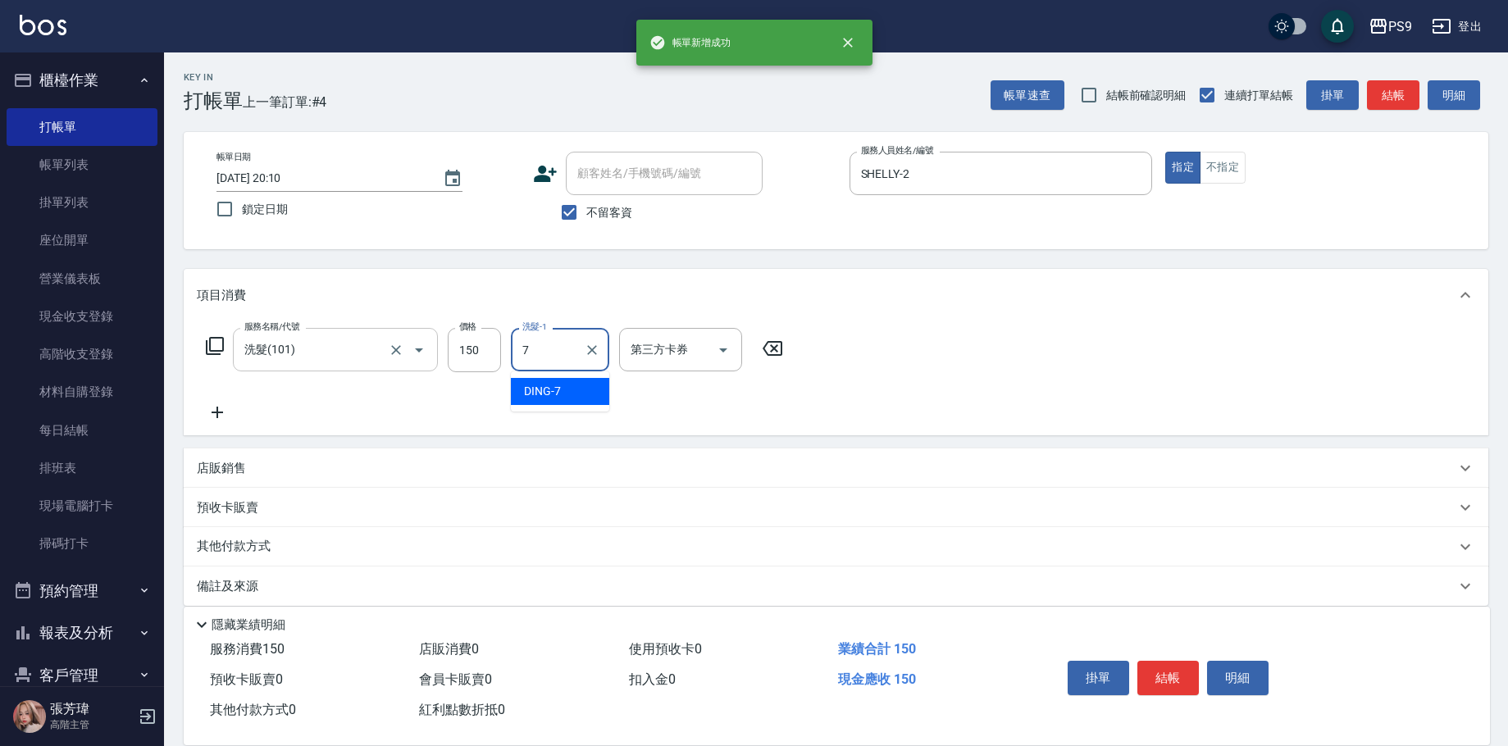
type input "DING-7"
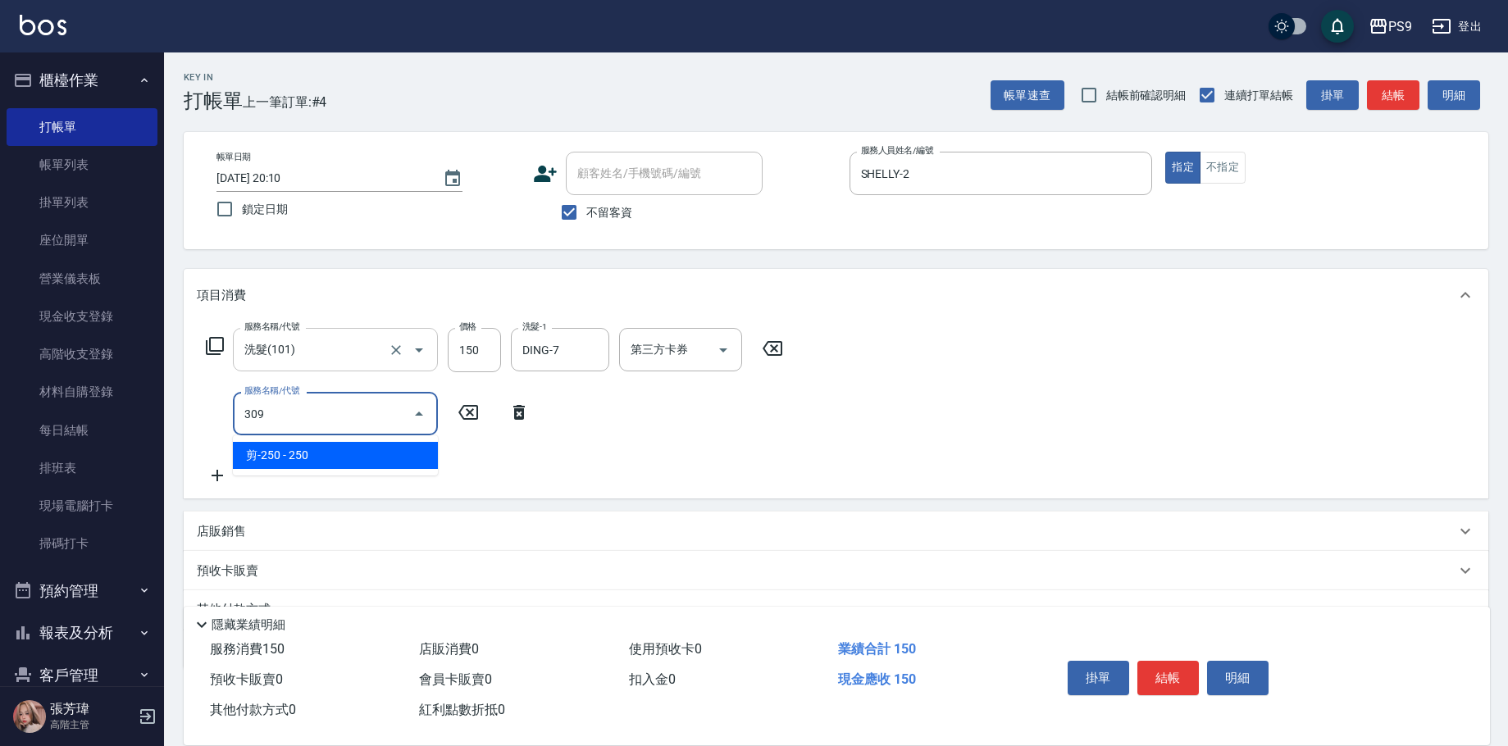
type input "剪-250(309)"
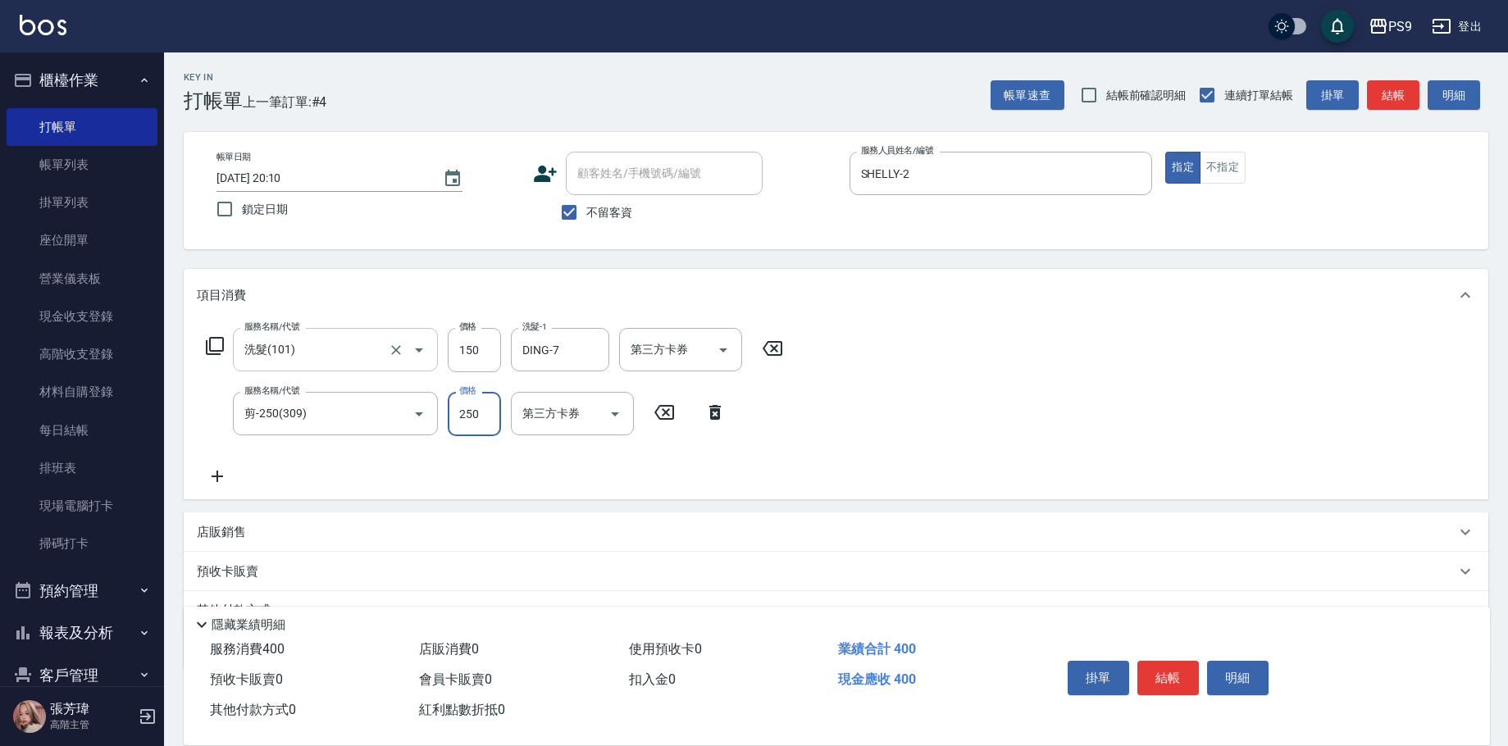
click at [715, 407] on icon at bounding box center [715, 412] width 11 height 15
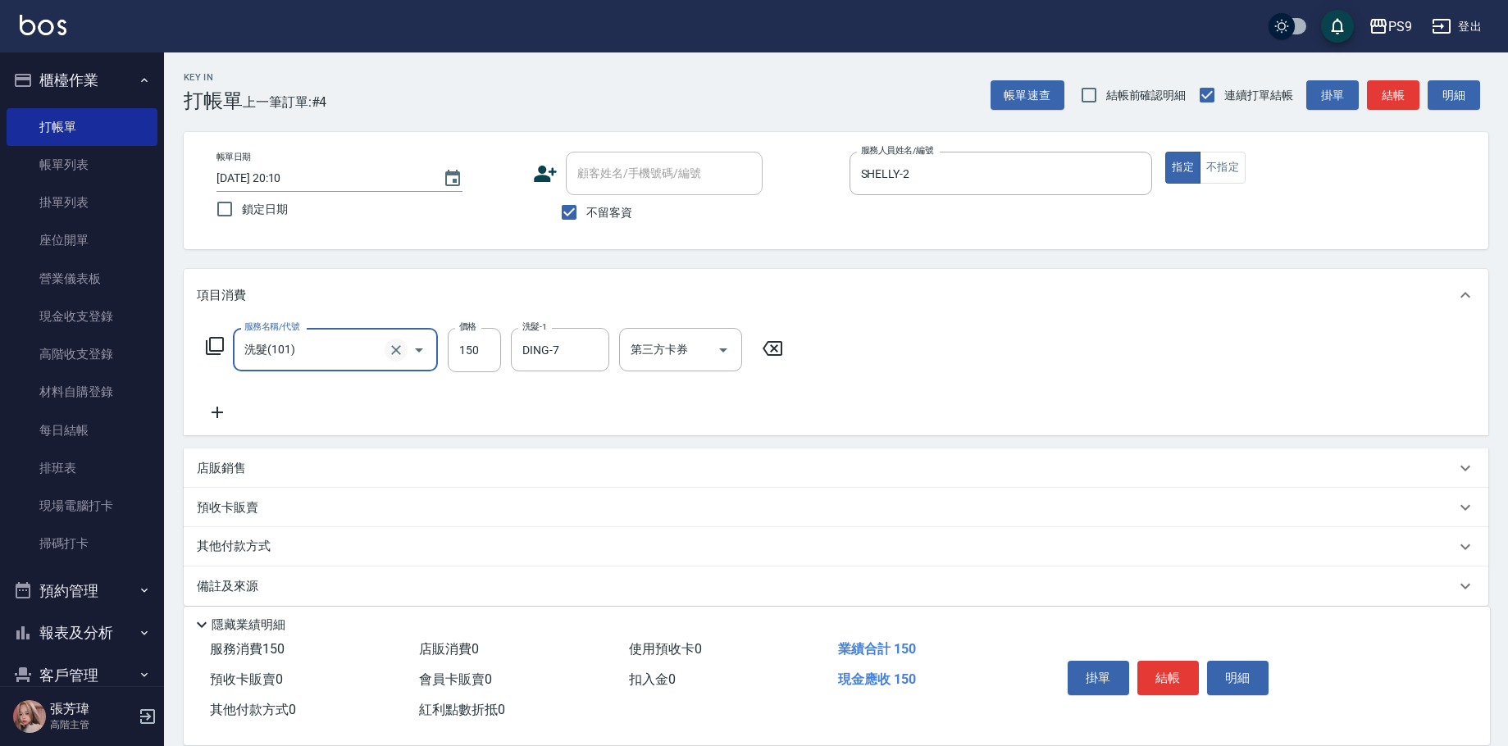
click at [395, 348] on icon "Clear" at bounding box center [396, 350] width 10 height 10
type input "[PERSON_NAME](107)"
type input "500"
type input "DING-7"
